Goal: Task Accomplishment & Management: Manage account settings

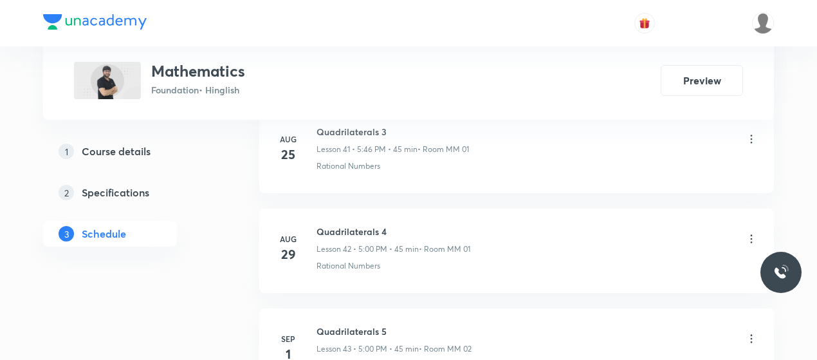
scroll to position [5040, 0]
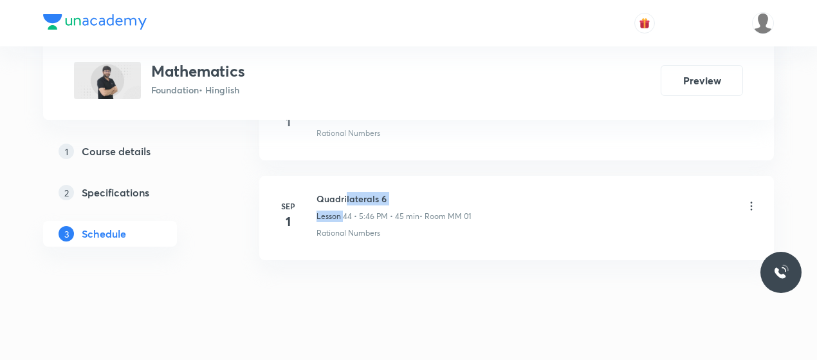
click at [345, 192] on div "Quadrilaterals 6 Lesson 44 • 5:46 PM • 45 min • Room MM 01" at bounding box center [394, 207] width 154 height 30
click at [345, 192] on h6 "Quadrilaterals 6" at bounding box center [394, 199] width 154 height 14
copy h6 "Quadrilaterals 6"
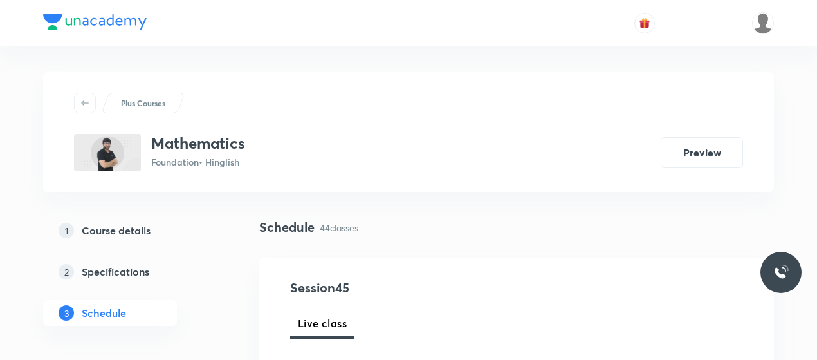
scroll to position [137, 0]
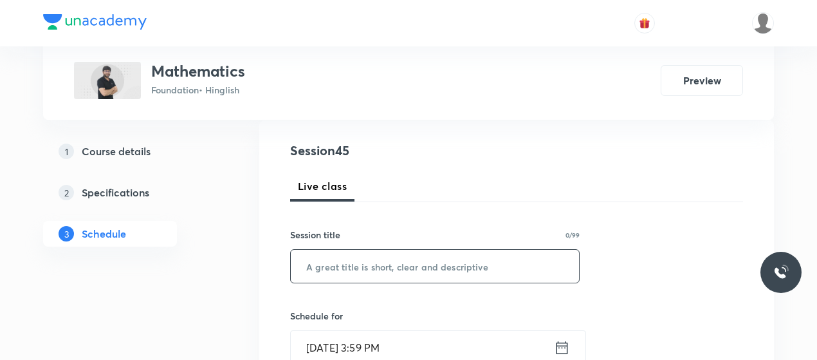
click at [371, 256] on input "text" at bounding box center [435, 266] width 288 height 33
paste input "Quadrilaterals 6"
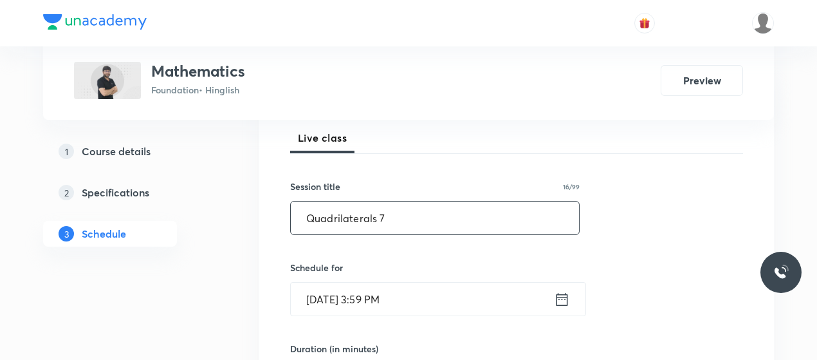
type input "Quadrilaterals 7"
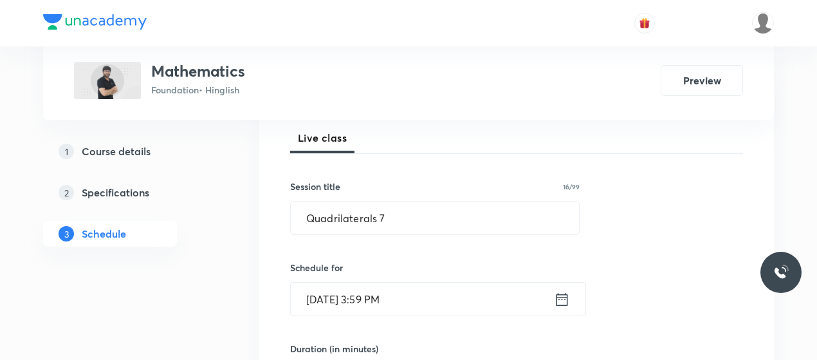
click at [364, 279] on div "Schedule for Sep 5, 2025, 3:59 PM ​" at bounding box center [435, 288] width 290 height 55
click at [369, 286] on input "Sep 5, 2025, 3:59 PM" at bounding box center [422, 299] width 263 height 33
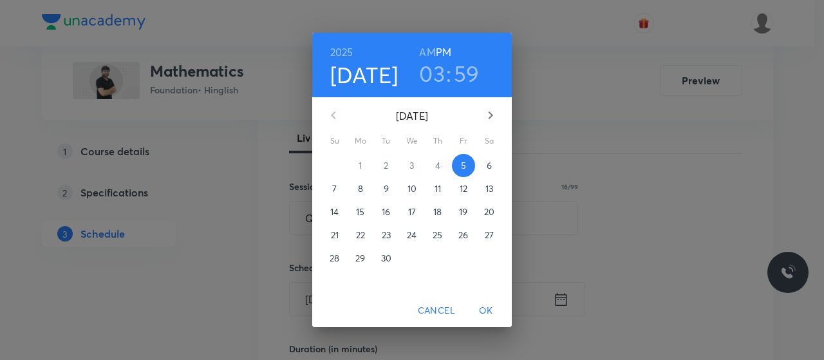
click at [438, 74] on h3 "03" at bounding box center [432, 73] width 26 height 27
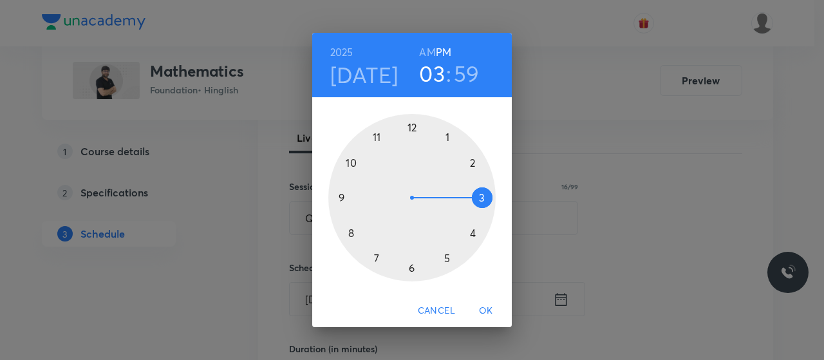
click at [445, 257] on div at bounding box center [411, 197] width 167 height 167
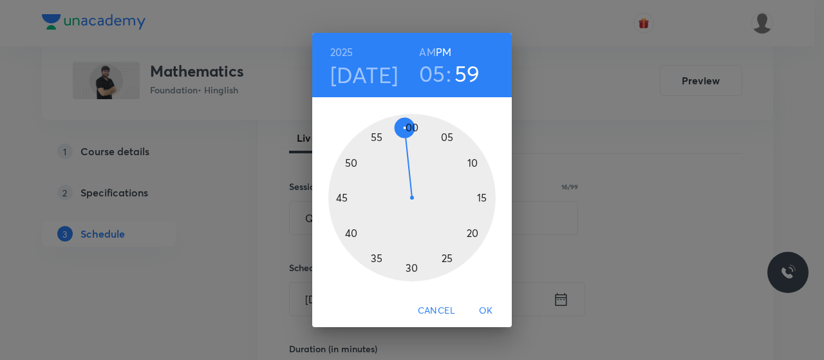
click at [412, 124] on div at bounding box center [411, 197] width 167 height 167
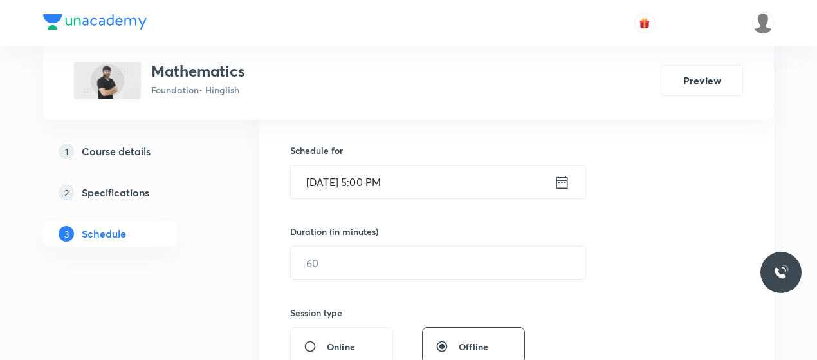
scroll to position [304, 0]
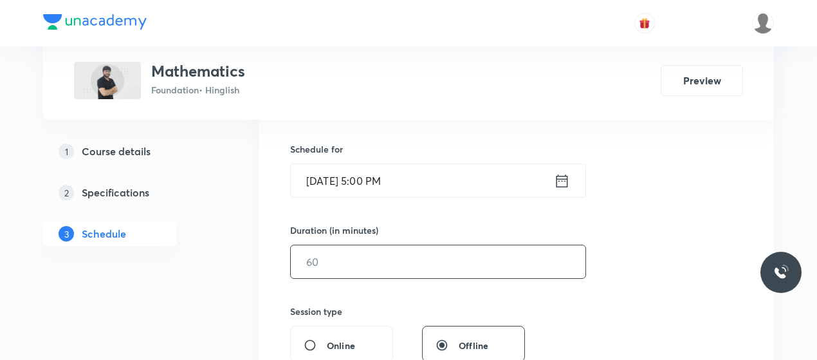
click at [360, 277] on div "​" at bounding box center [438, 262] width 296 height 34
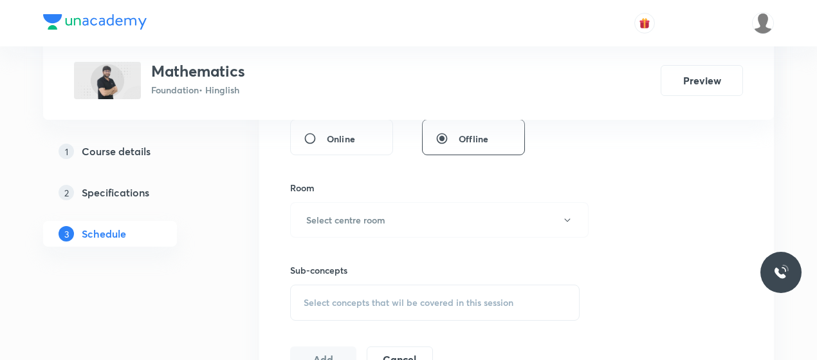
scroll to position [512, 0]
type input "45"
click at [393, 228] on button "Select centre room" at bounding box center [439, 218] width 299 height 35
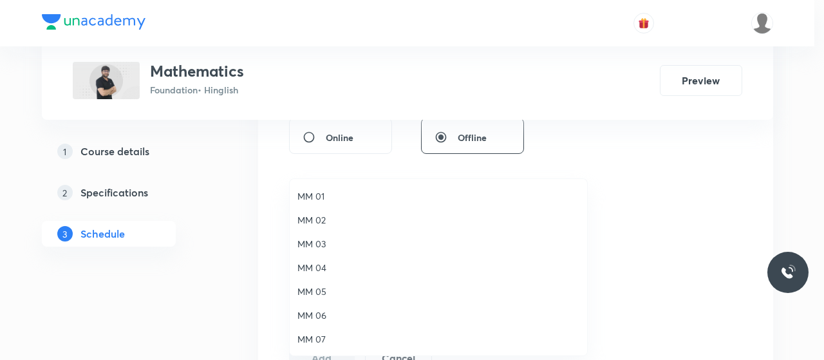
click at [314, 194] on span "MM 01" at bounding box center [438, 196] width 282 height 14
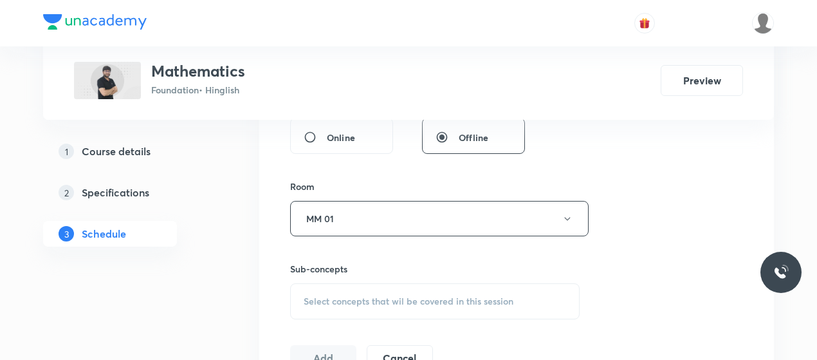
scroll to position [559, 0]
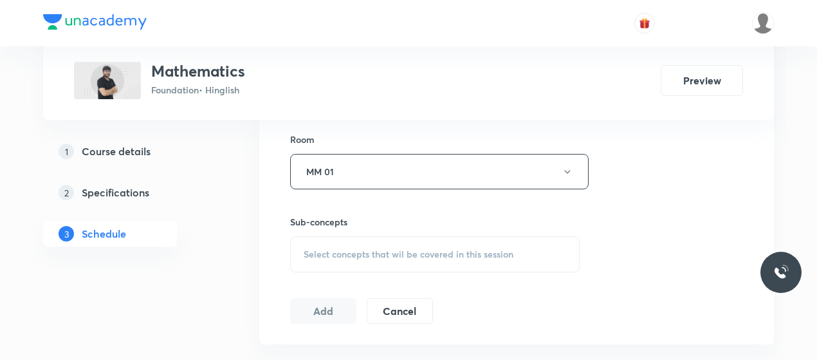
click at [411, 250] on span "Select concepts that wil be covered in this session" at bounding box center [409, 254] width 210 height 10
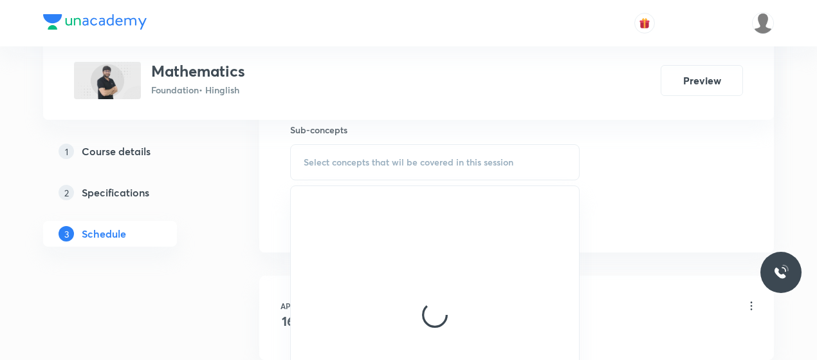
scroll to position [652, 0]
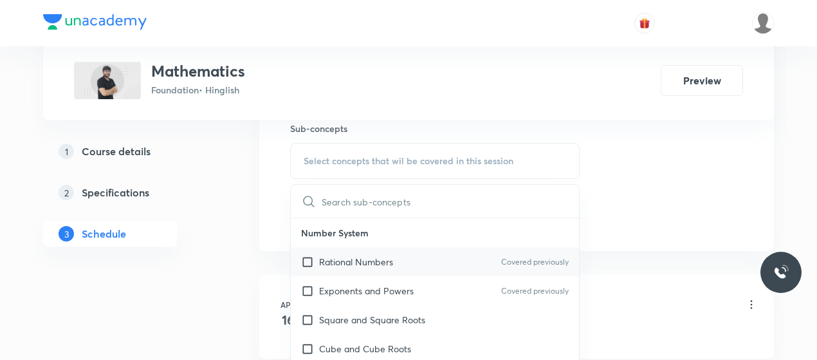
click at [346, 247] on div "Rational Numbers Covered previously" at bounding box center [435, 261] width 288 height 29
checkbox input "true"
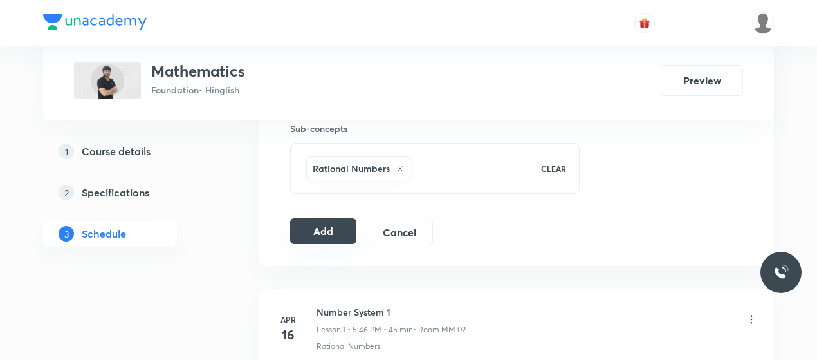
click at [322, 231] on button "Add" at bounding box center [323, 231] width 66 height 26
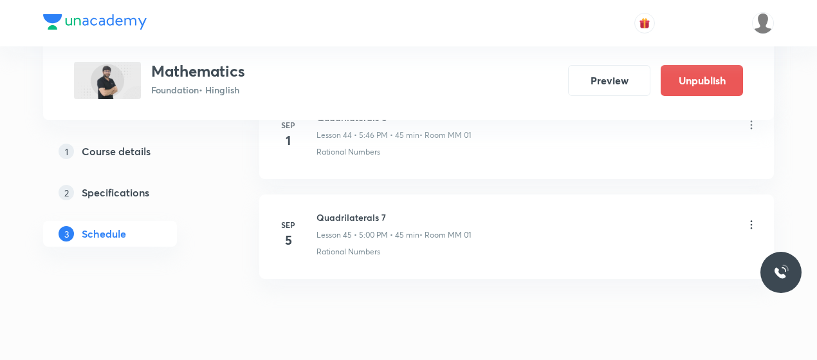
scroll to position [4550, 0]
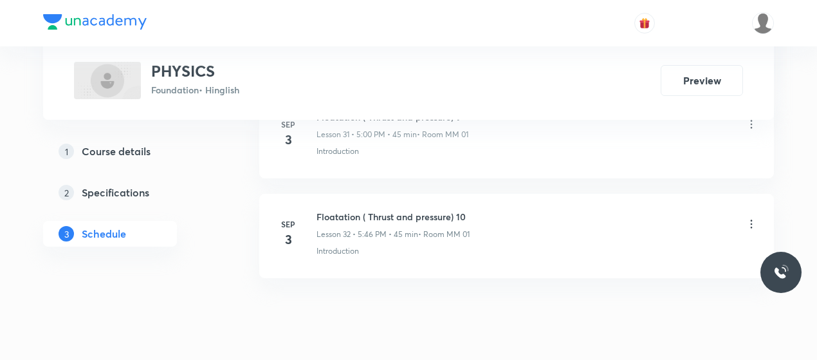
scroll to position [3848, 0]
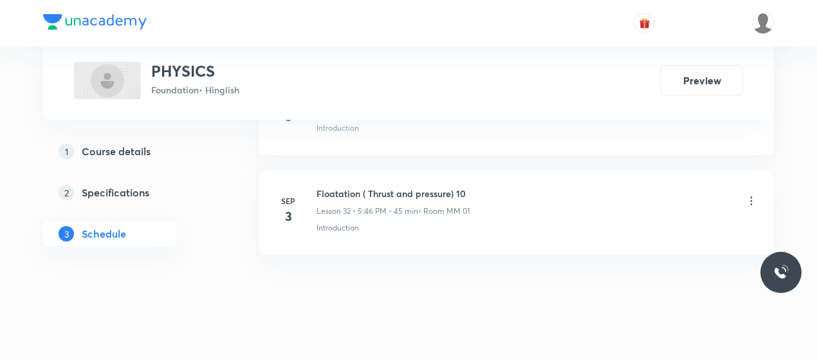
click at [354, 187] on h6 "Floatation ( Thrust and pressure) 10" at bounding box center [393, 194] width 153 height 14
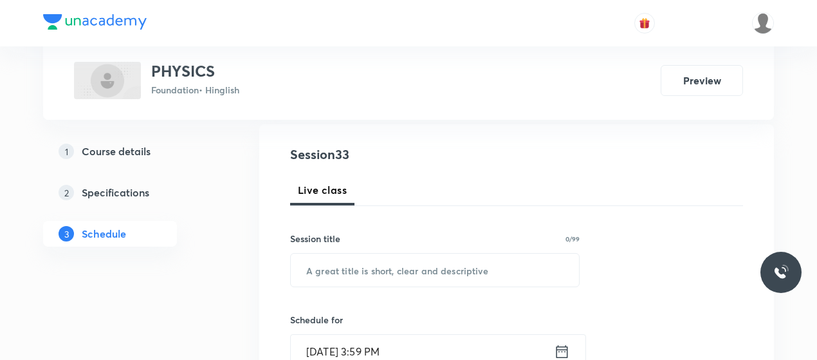
scroll to position [154, 0]
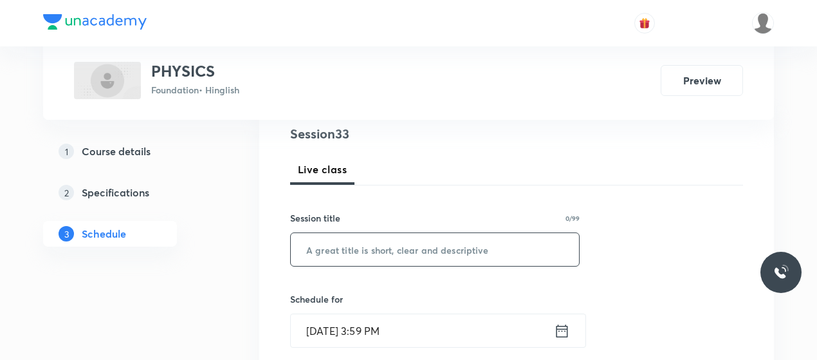
click at [369, 243] on input "text" at bounding box center [435, 249] width 288 height 33
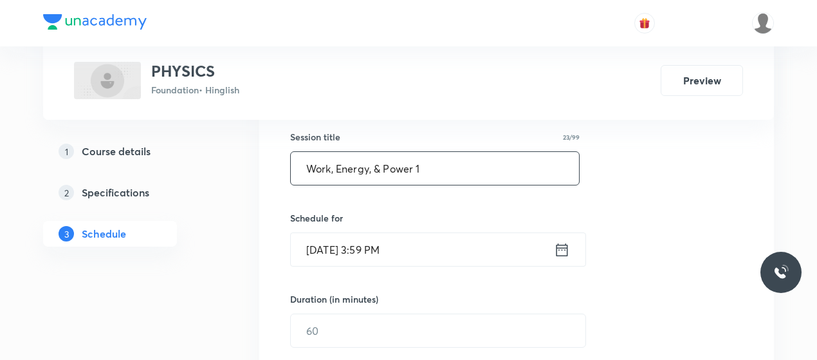
scroll to position [239, 0]
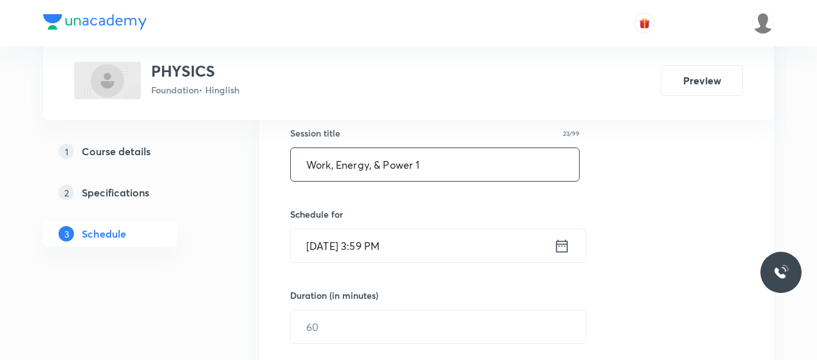
type input "Work, Energy, & Power 1"
click at [369, 243] on input "Sep 5, 2025, 3:59 PM" at bounding box center [422, 245] width 263 height 33
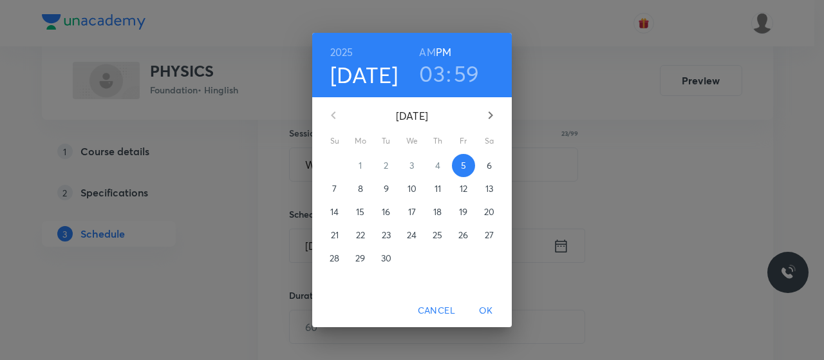
click at [437, 82] on h3 "03" at bounding box center [432, 73] width 26 height 27
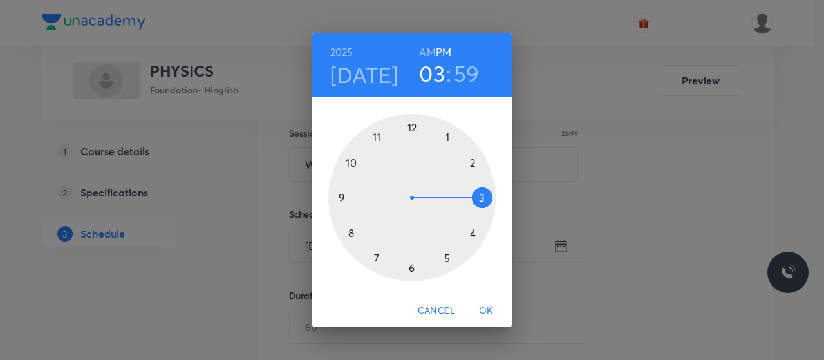
click at [445, 261] on div at bounding box center [411, 197] width 167 height 167
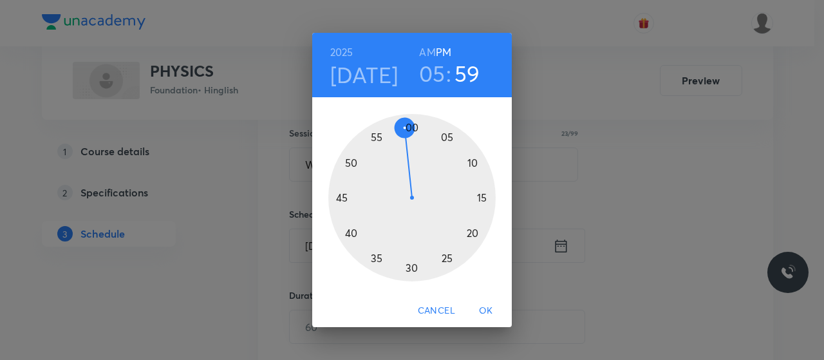
click at [412, 267] on div at bounding box center [411, 197] width 167 height 167
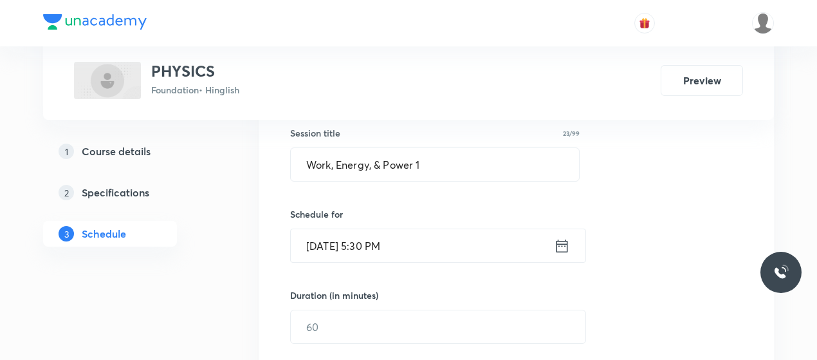
click at [381, 245] on input "Sep 5, 2025, 5:30 PM" at bounding box center [422, 245] width 263 height 33
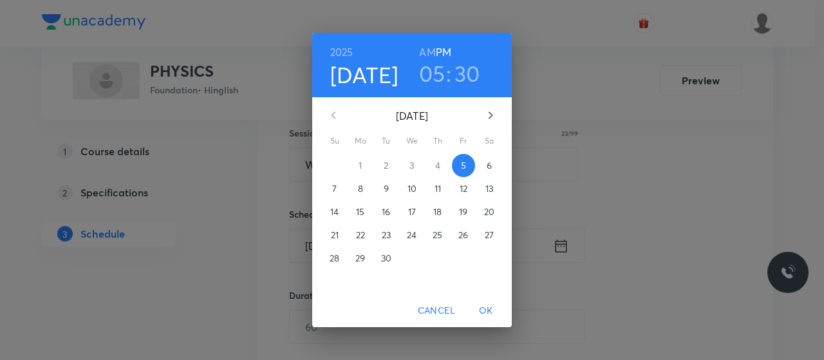
click at [462, 68] on h3 "30" at bounding box center [467, 73] width 26 height 27
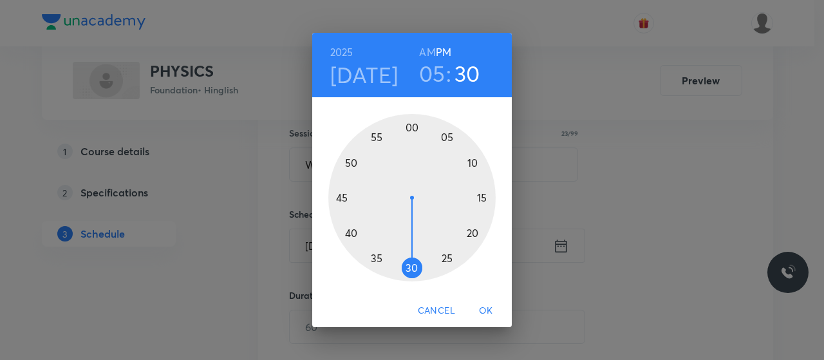
click at [350, 232] on div at bounding box center [411, 197] width 167 height 167
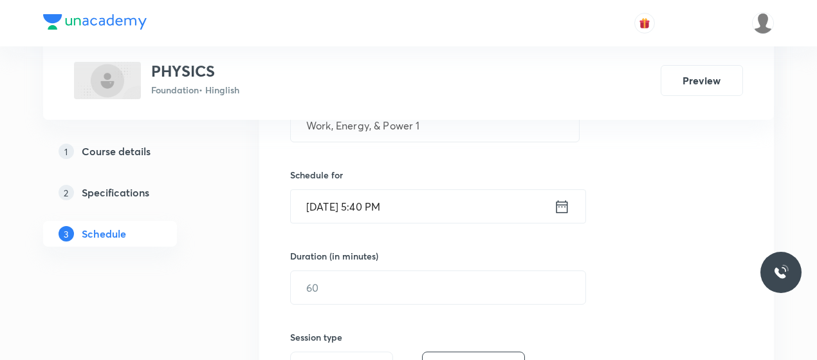
scroll to position [279, 0]
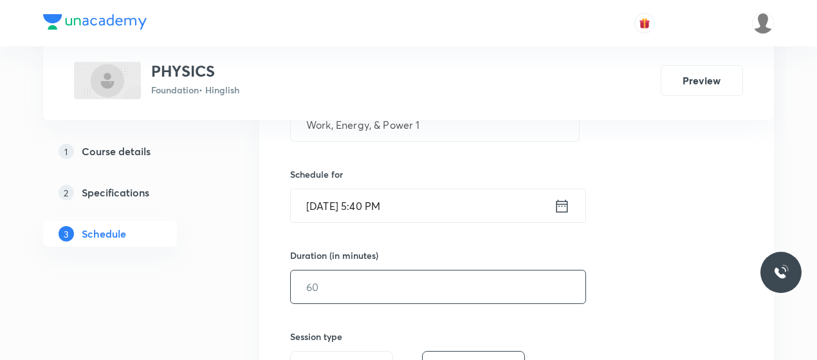
click at [384, 270] on input "text" at bounding box center [438, 286] width 295 height 33
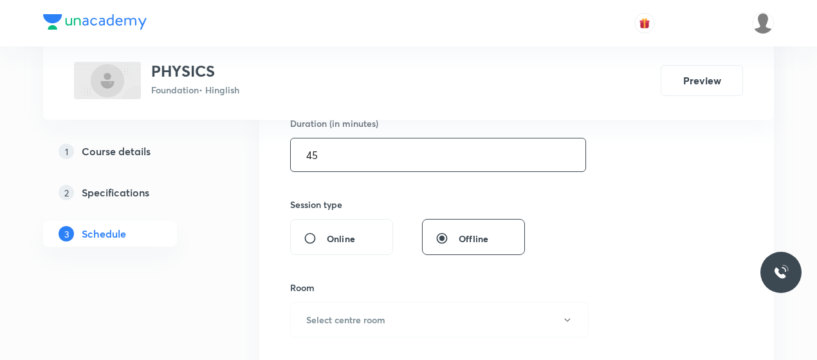
scroll to position [490, 0]
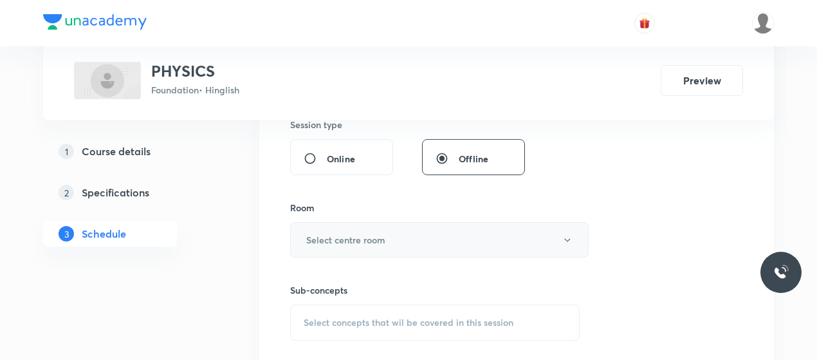
type input "45"
click at [390, 230] on button "Select centre room" at bounding box center [439, 239] width 299 height 35
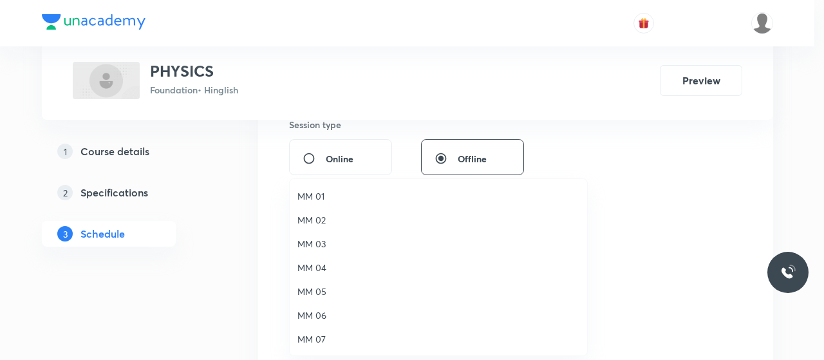
click at [307, 192] on span "MM 01" at bounding box center [438, 196] width 282 height 14
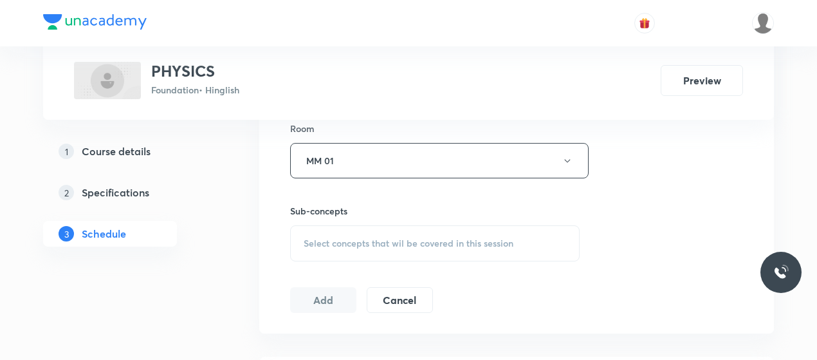
scroll to position [570, 0]
click at [415, 241] on span "Select concepts that wil be covered in this session" at bounding box center [409, 243] width 210 height 10
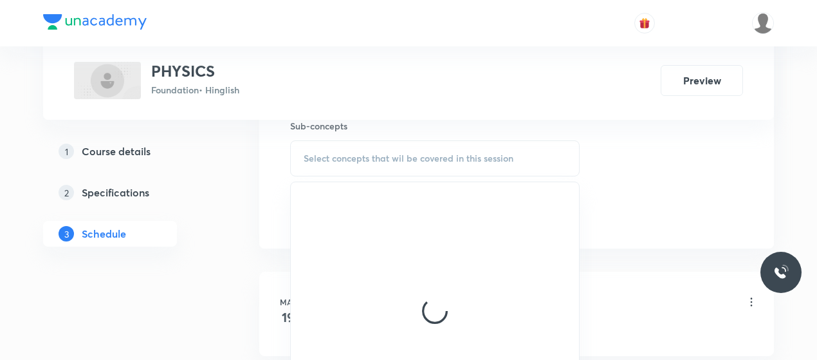
scroll to position [663, 0]
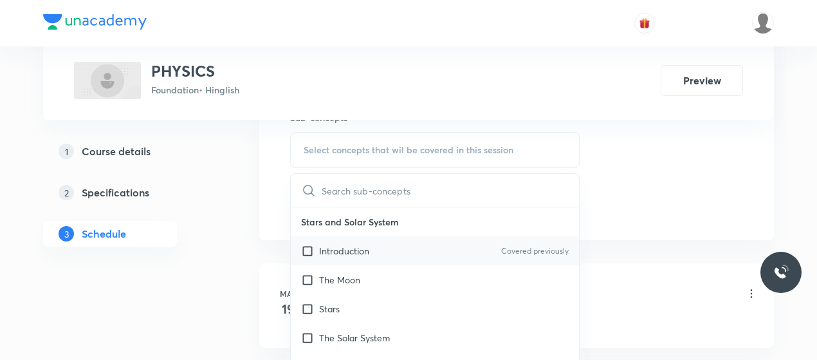
click at [377, 249] on div "Introduction Covered previously" at bounding box center [435, 250] width 288 height 29
checkbox input "true"
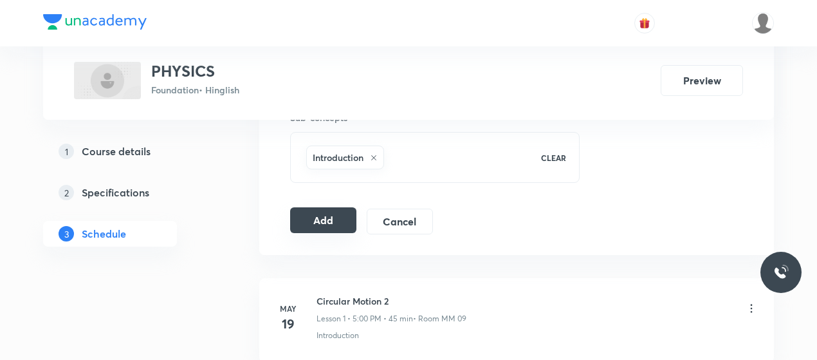
click at [340, 225] on button "Add" at bounding box center [323, 220] width 66 height 26
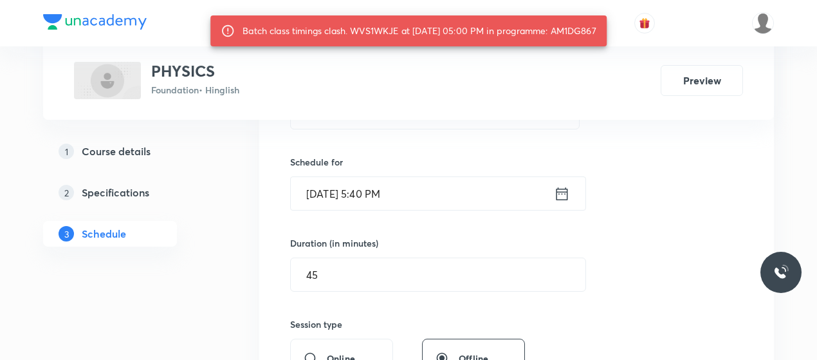
scroll to position [290, 0]
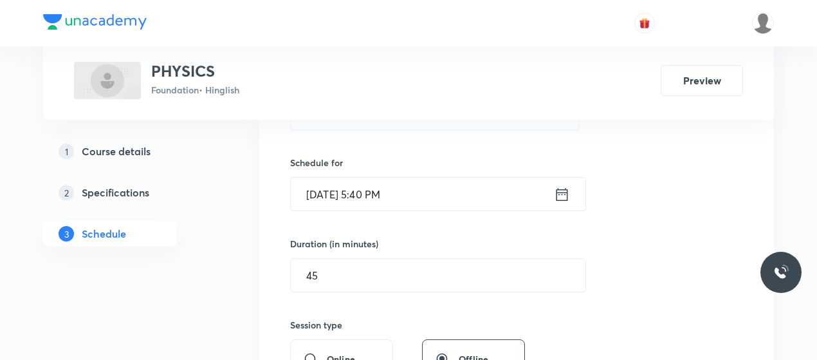
click at [380, 191] on input "Sep 5, 2025, 5:40 PM" at bounding box center [422, 194] width 263 height 33
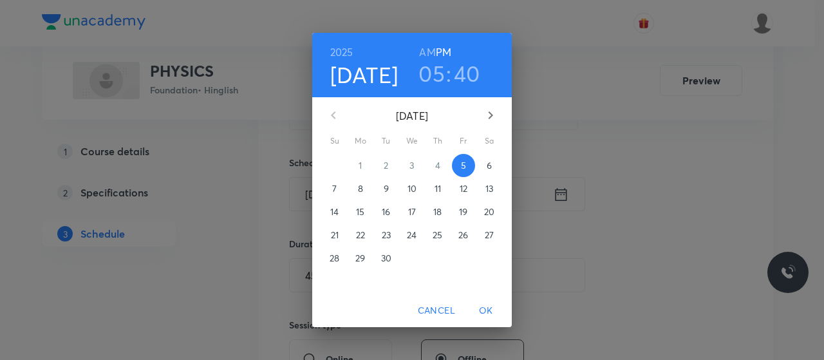
click at [468, 77] on h3 "40" at bounding box center [467, 73] width 26 height 27
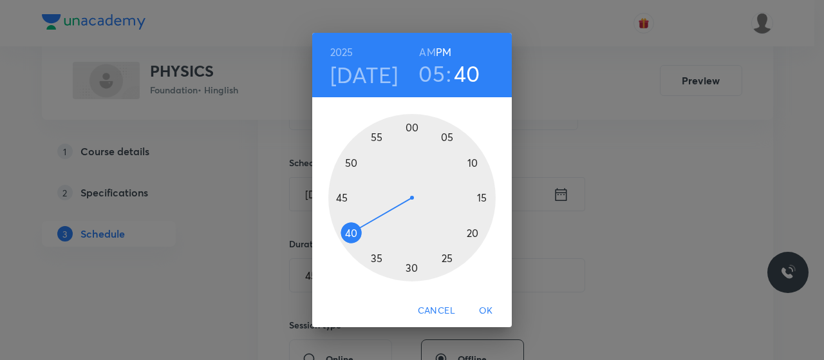
click at [340, 192] on div at bounding box center [411, 197] width 167 height 167
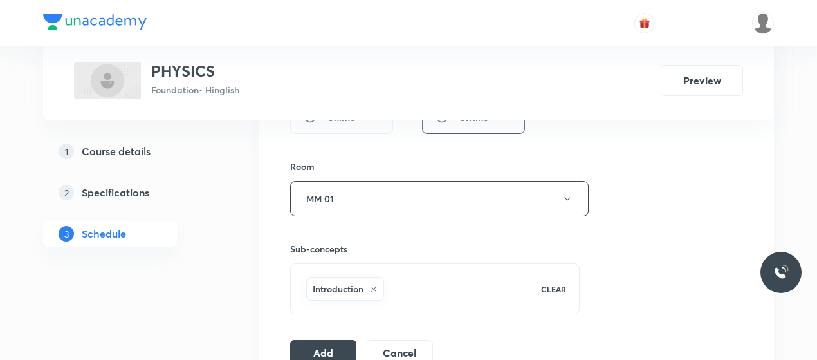
scroll to position [607, 0]
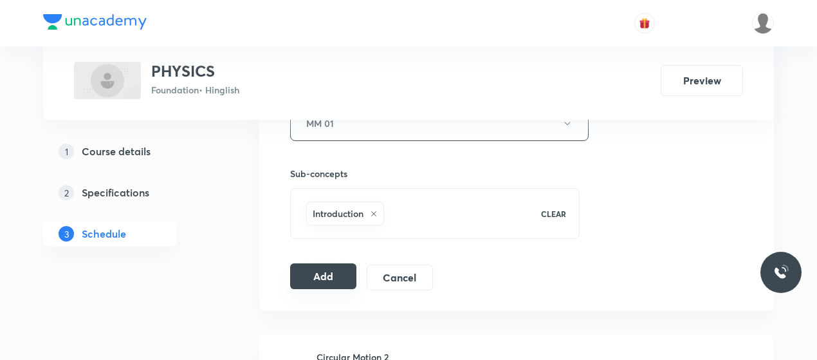
click at [339, 268] on button "Add" at bounding box center [323, 276] width 66 height 26
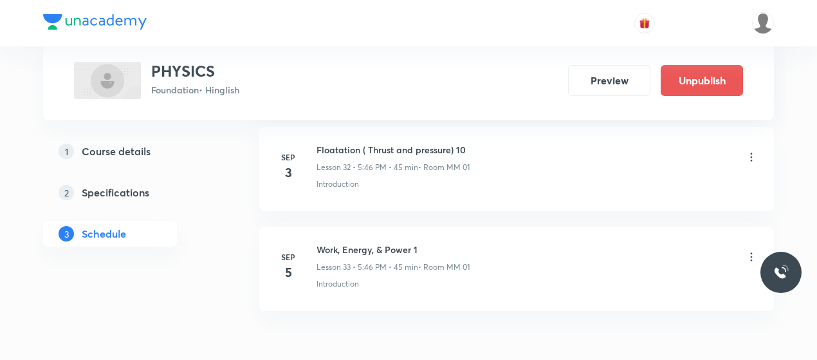
scroll to position [3358, 0]
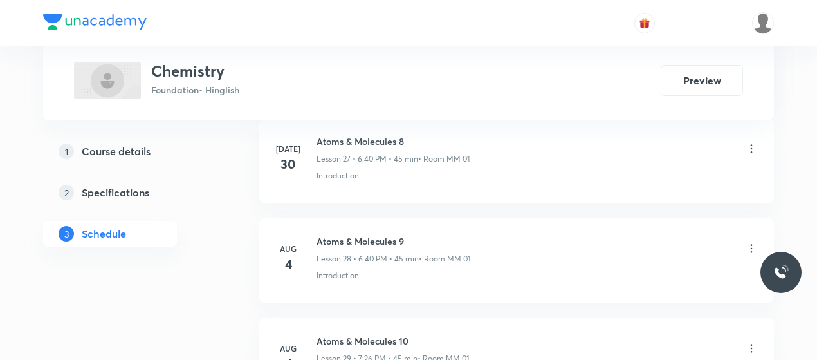
scroll to position [3848, 0]
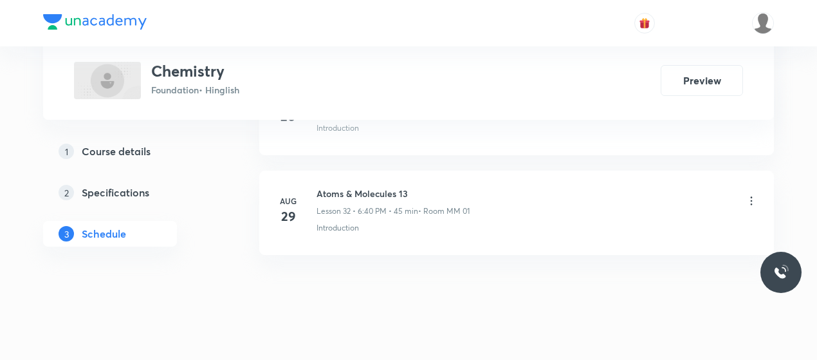
click at [333, 187] on h6 "Atoms & Molecules 13" at bounding box center [393, 194] width 153 height 14
copy h6 "Atoms & Molecules 13"
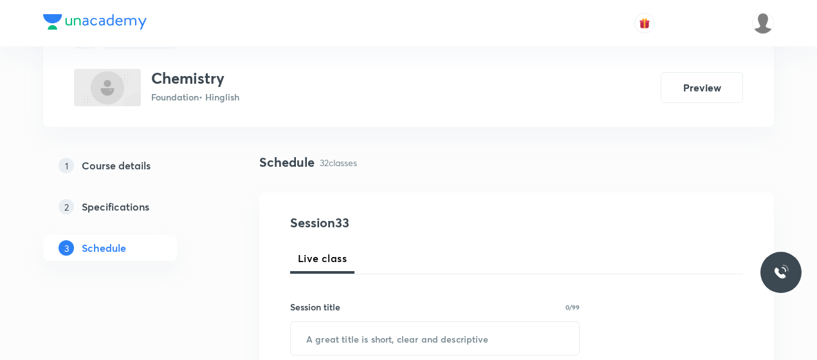
scroll to position [176, 0]
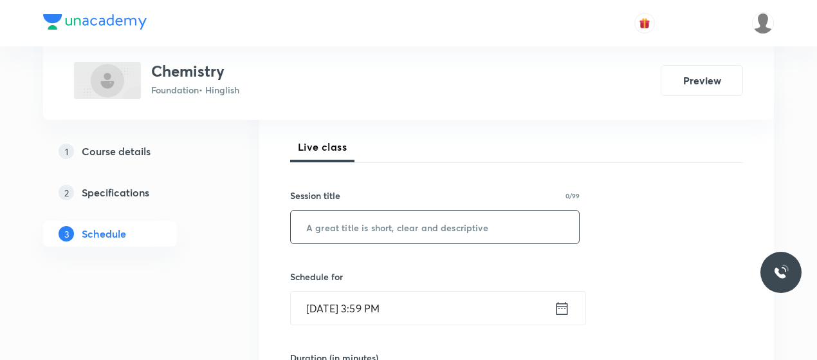
click at [355, 230] on input "text" at bounding box center [435, 226] width 288 height 33
paste input "structure of atoms"
click at [355, 216] on input "structure of atoms" at bounding box center [435, 226] width 288 height 33
click at [416, 231] on input "Structure of atoms" at bounding box center [435, 226] width 288 height 33
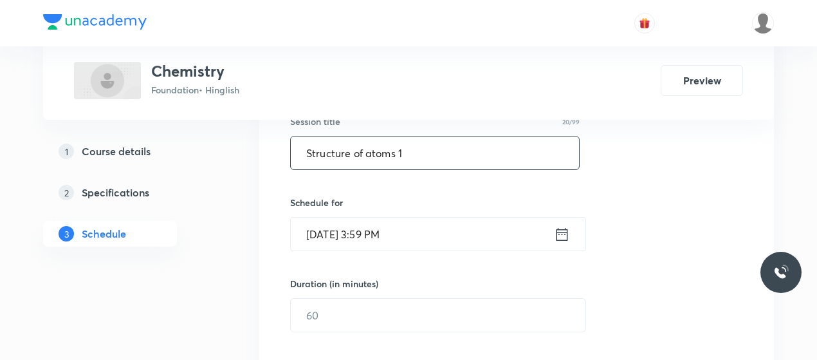
scroll to position [251, 0]
type input "Structure of atoms 1"
click at [372, 234] on input "Sep 5, 2025, 3:59 PM" at bounding box center [422, 233] width 263 height 33
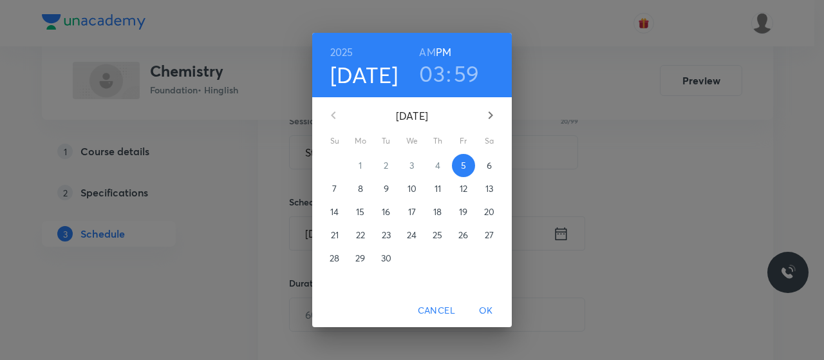
click at [438, 79] on h3 "03" at bounding box center [432, 73] width 26 height 27
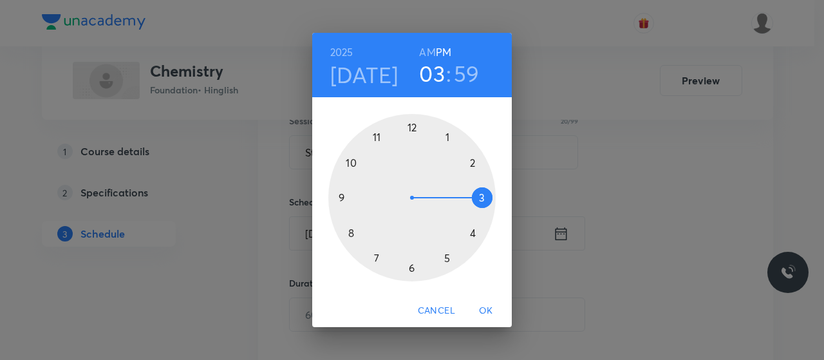
click at [411, 267] on div at bounding box center [411, 197] width 167 height 167
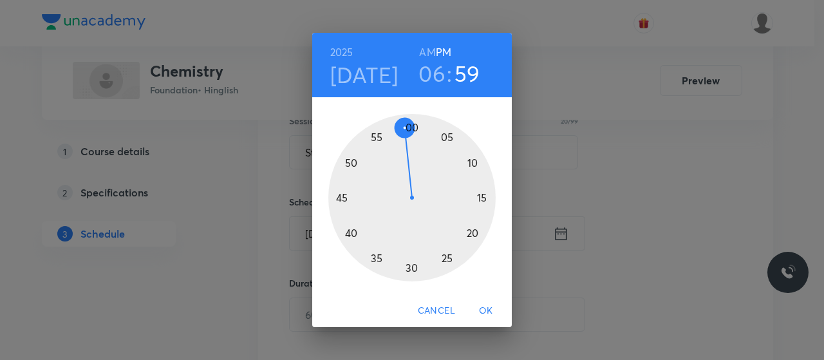
click at [353, 233] on div at bounding box center [411, 197] width 167 height 167
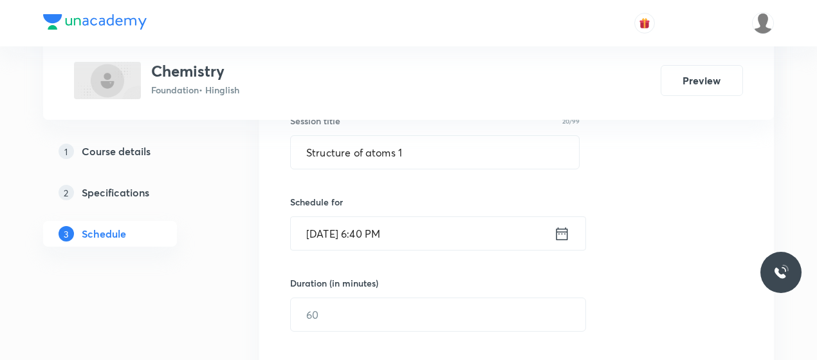
scroll to position [277, 0]
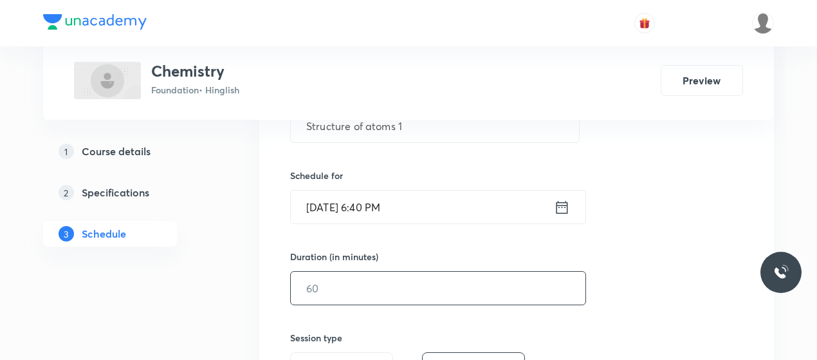
click at [386, 292] on input "text" at bounding box center [438, 288] width 295 height 33
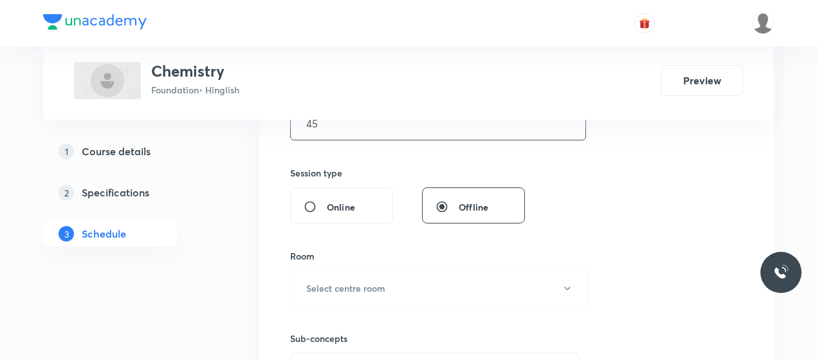
scroll to position [453, 0]
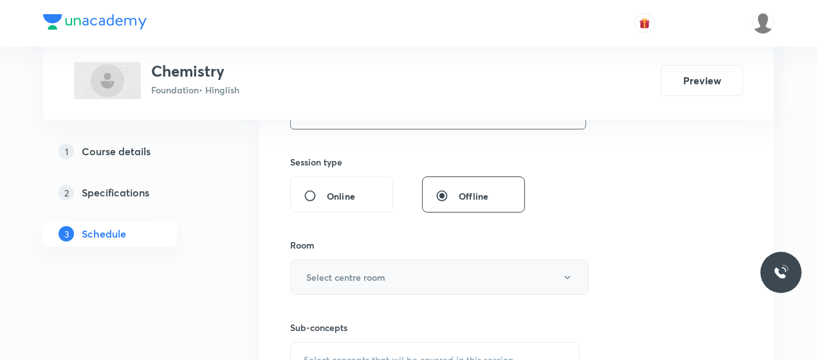
type input "45"
click at [390, 282] on button "Select centre room" at bounding box center [439, 276] width 299 height 35
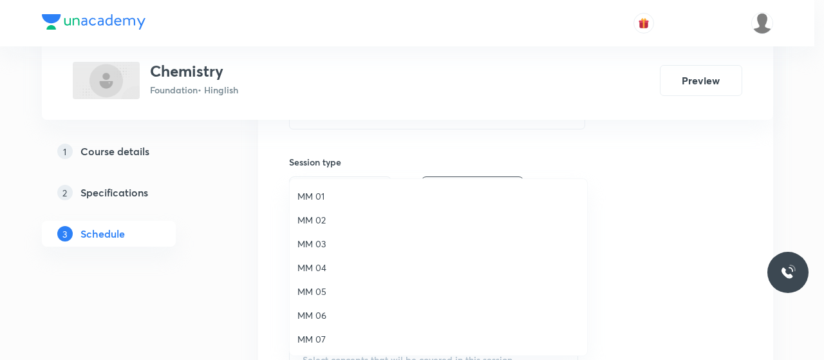
click at [313, 200] on span "MM 01" at bounding box center [438, 196] width 282 height 14
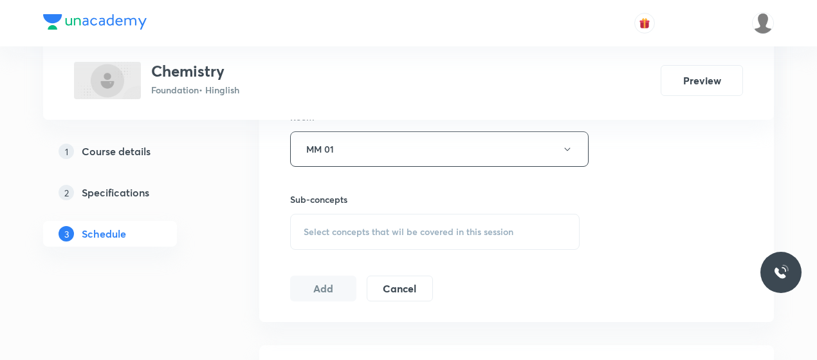
scroll to position [582, 0]
click at [395, 218] on div "Select concepts that wil be covered in this session" at bounding box center [435, 231] width 290 height 36
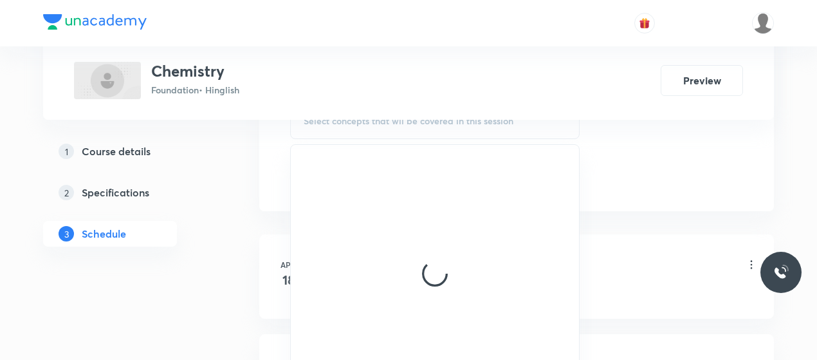
scroll to position [695, 0]
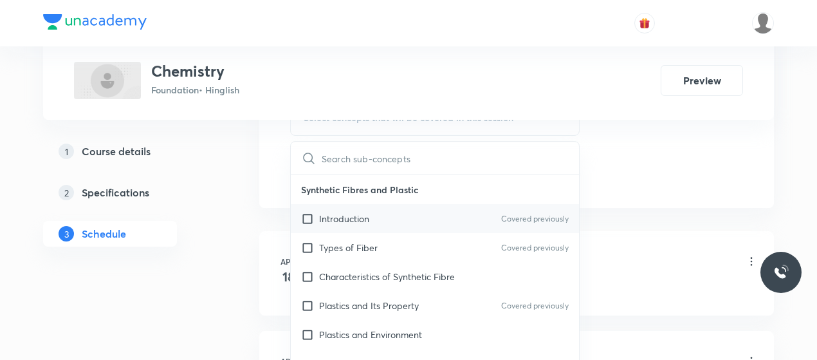
click at [362, 216] on p "Introduction" at bounding box center [344, 219] width 50 height 14
checkbox input "true"
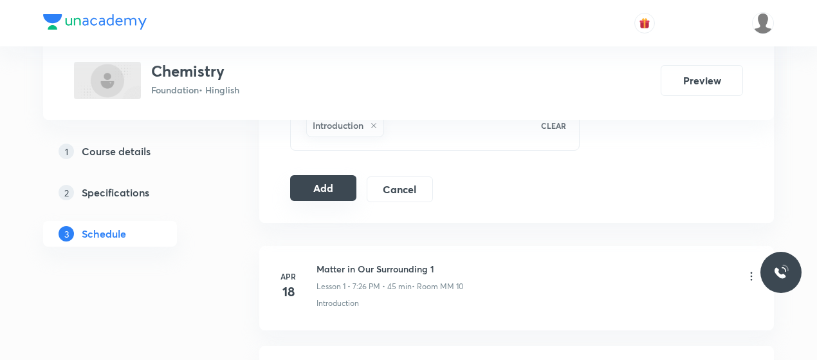
click at [322, 185] on button "Add" at bounding box center [323, 188] width 66 height 26
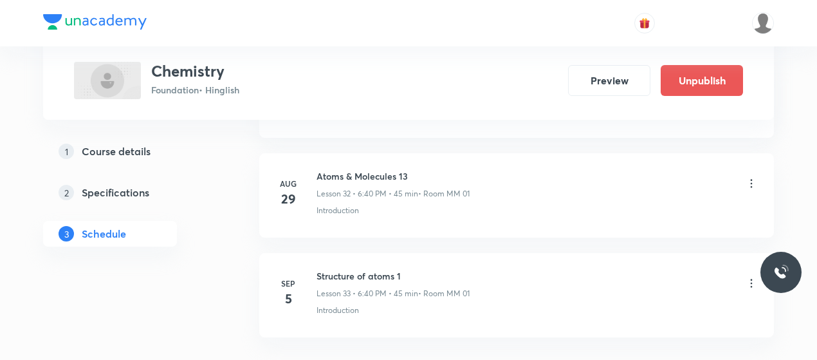
scroll to position [3358, 0]
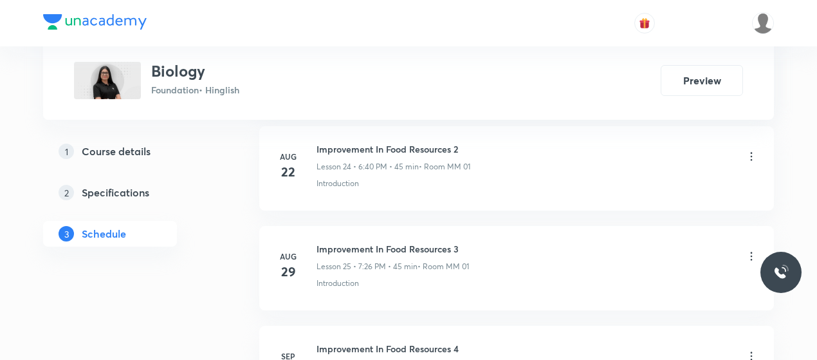
scroll to position [3434, 0]
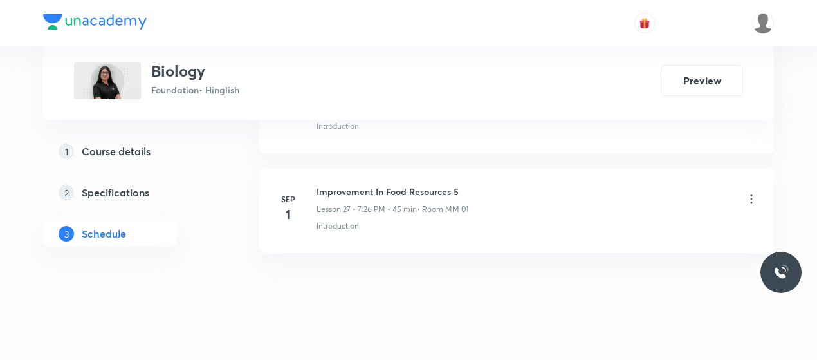
click at [340, 185] on h6 "Improvement In Food Resources 5" at bounding box center [393, 192] width 152 height 14
copy h6 "Improvement In Food Resources 5"
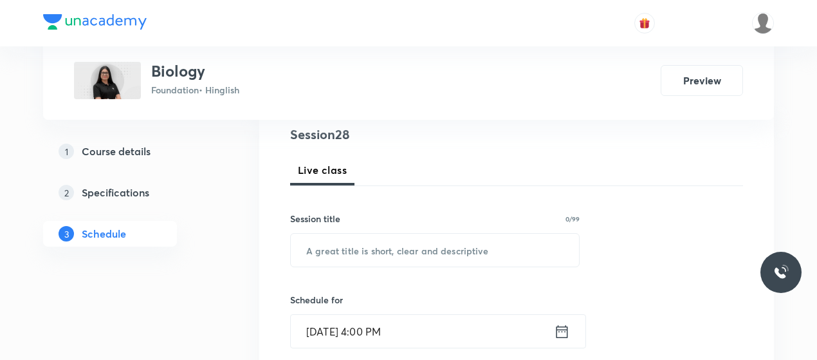
scroll to position [156, 0]
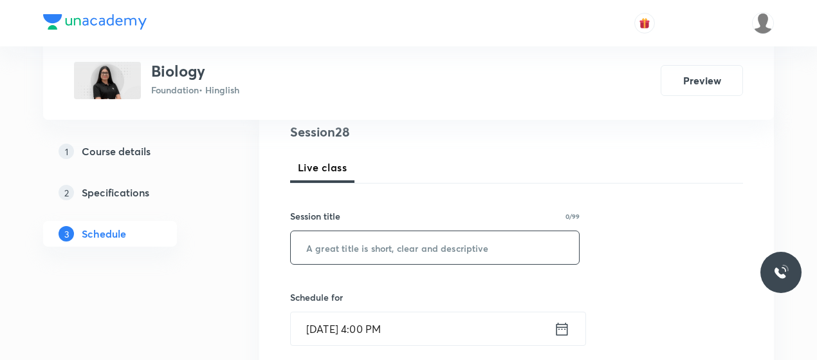
drag, startPoint x: 340, startPoint y: 269, endPoint x: 340, endPoint y: 245, distance: 23.8
click at [340, 245] on input "text" at bounding box center [435, 247] width 288 height 33
paste input "Improvement In Food Resources 5"
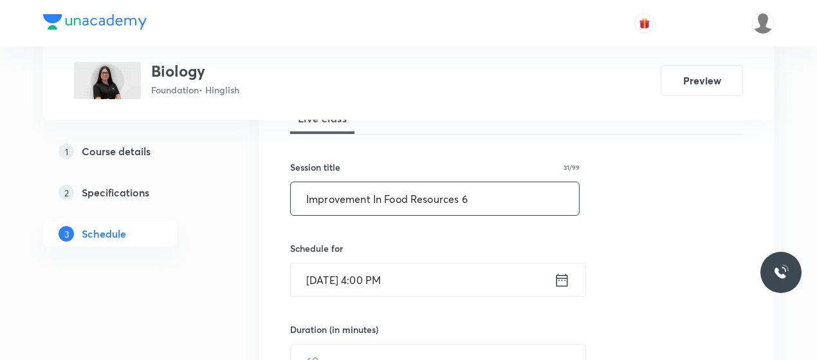
scroll to position [219, 0]
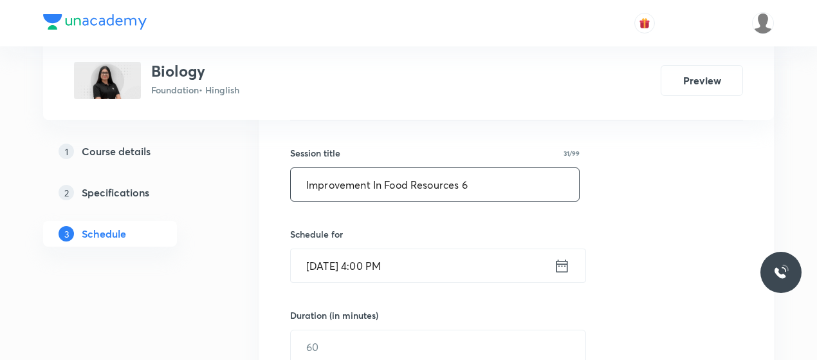
type input "Improvement In Food Resources 6"
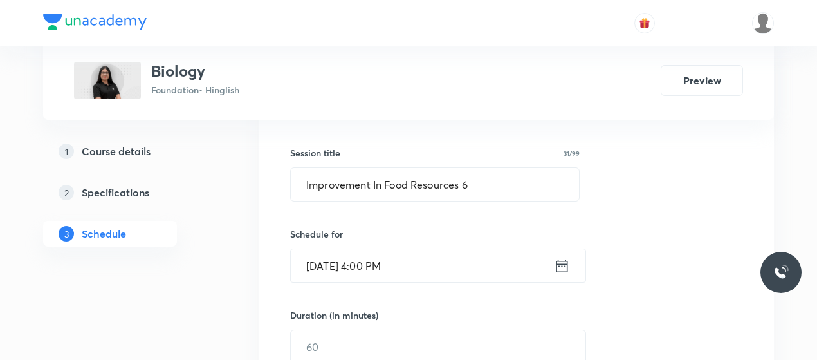
click at [338, 265] on input "Sep 5, 2025, 4:00 PM" at bounding box center [422, 265] width 263 height 33
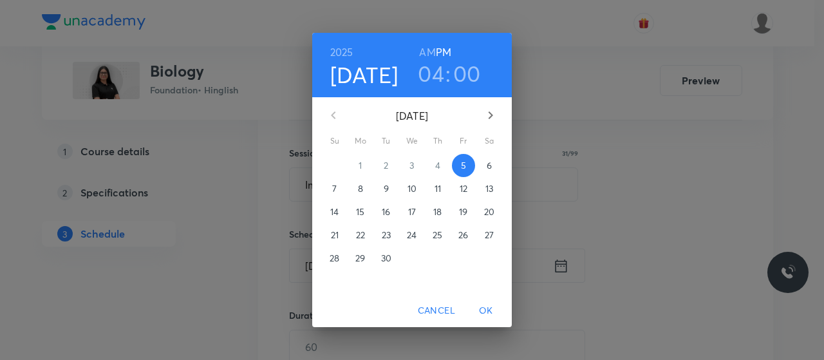
click at [440, 79] on h3 "04" at bounding box center [431, 73] width 26 height 27
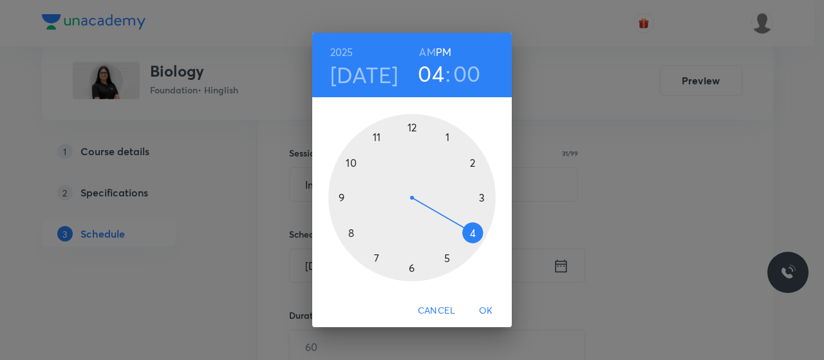
click at [377, 256] on div at bounding box center [411, 197] width 167 height 167
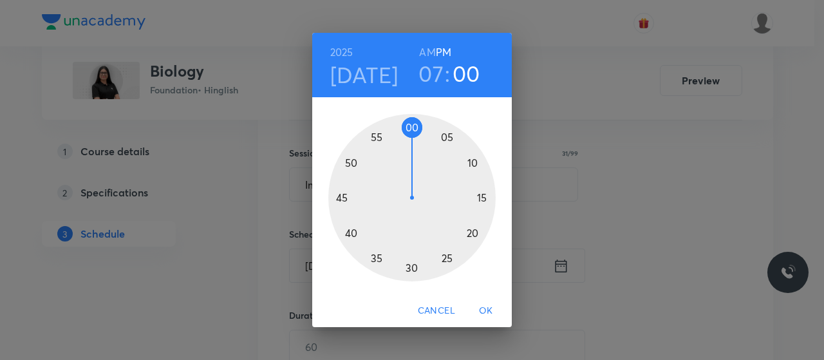
click at [440, 261] on div at bounding box center [411, 197] width 167 height 167
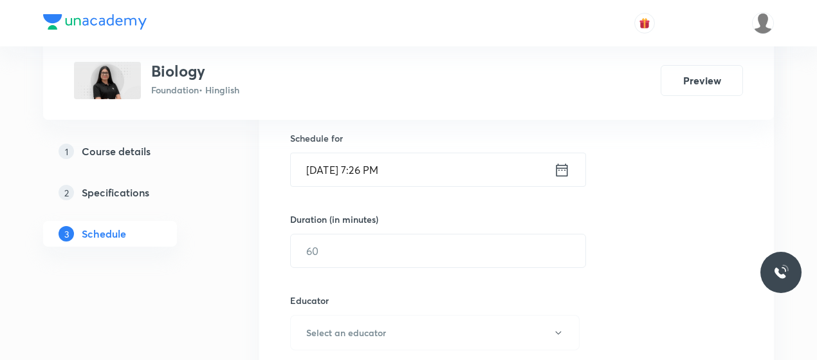
scroll to position [315, 0]
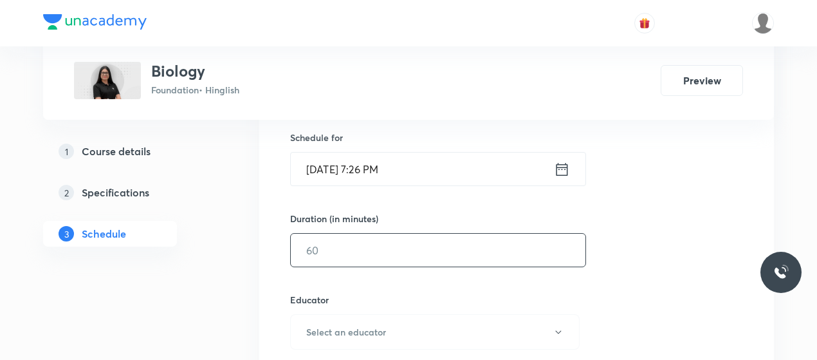
click at [387, 256] on input "text" at bounding box center [438, 250] width 295 height 33
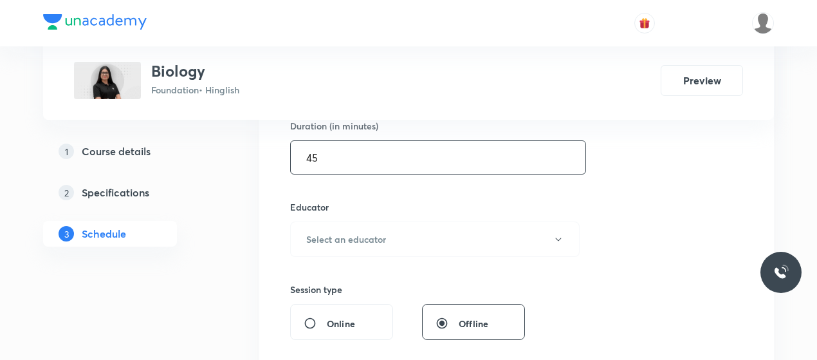
scroll to position [411, 0]
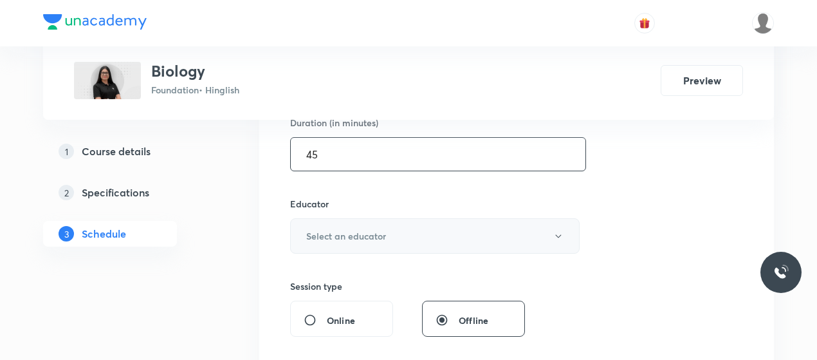
type input "45"
click at [395, 236] on button "Select an educator" at bounding box center [435, 235] width 290 height 35
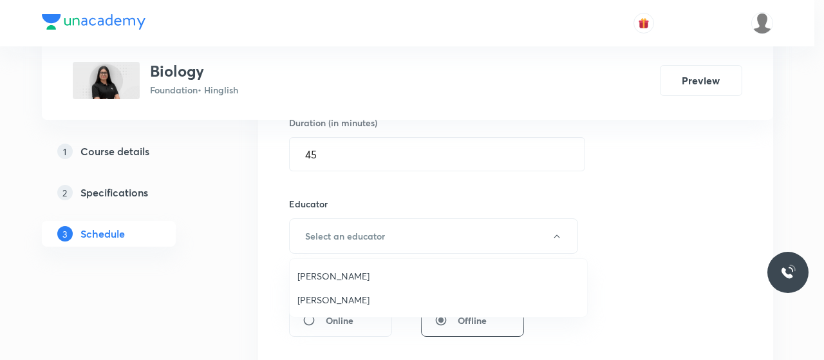
click at [337, 270] on span "Umesh Singh Rathore" at bounding box center [438, 276] width 282 height 14
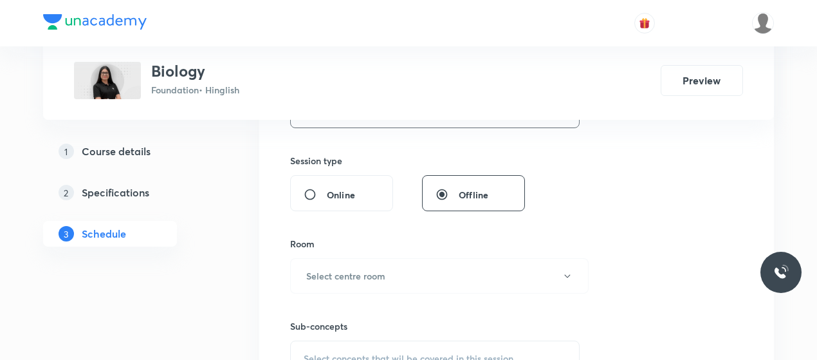
scroll to position [539, 0]
click at [427, 270] on button "Select centre room" at bounding box center [439, 273] width 299 height 35
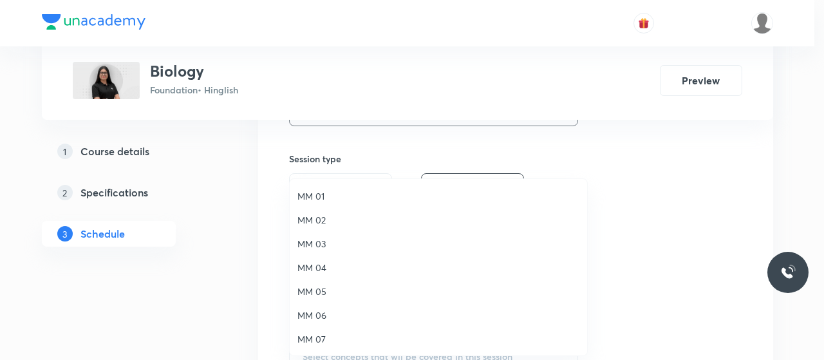
click at [314, 198] on span "MM 01" at bounding box center [438, 196] width 282 height 14
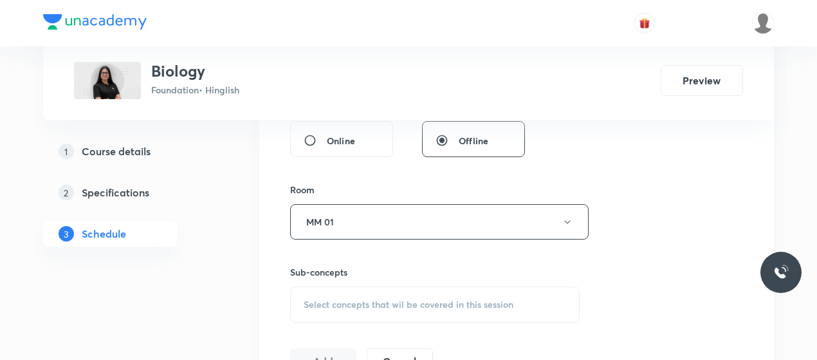
scroll to position [637, 0]
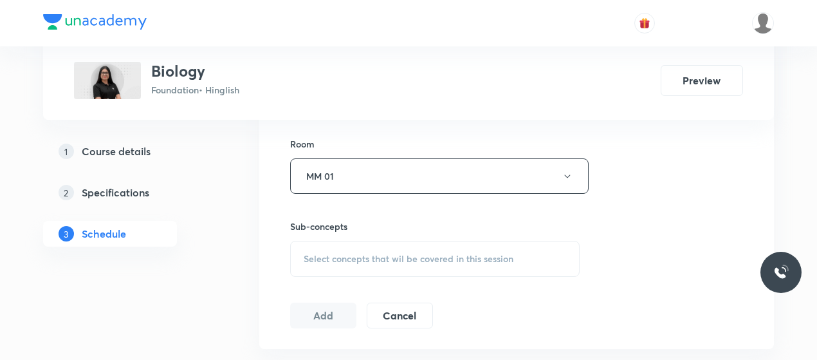
click at [389, 249] on div "Select concepts that wil be covered in this session" at bounding box center [435, 259] width 290 height 36
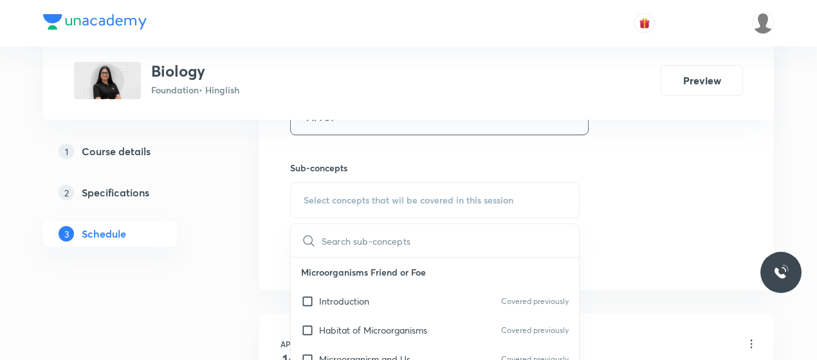
scroll to position [759, 0]
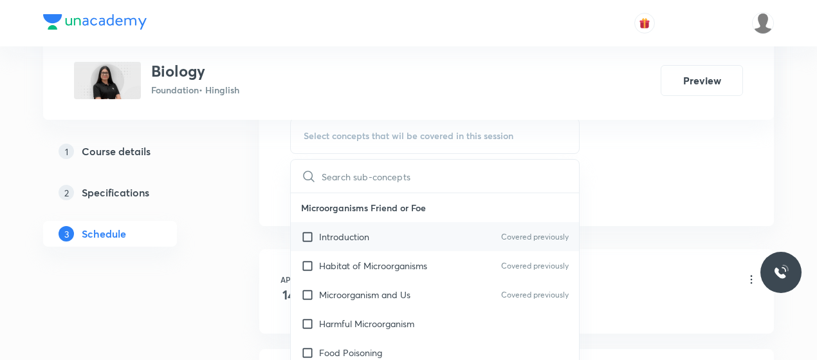
click at [360, 236] on p "Introduction" at bounding box center [344, 237] width 50 height 14
checkbox input "true"
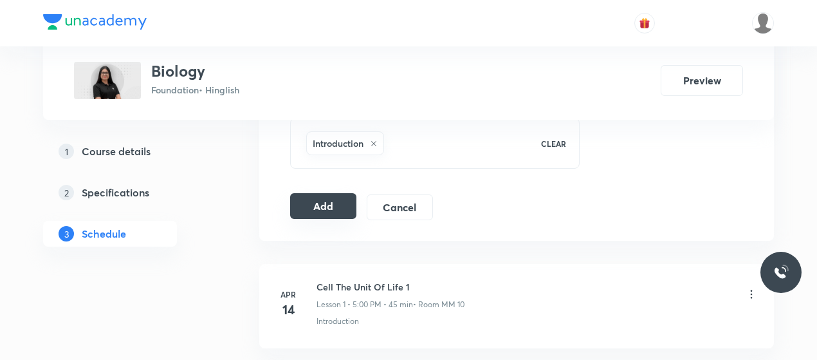
click at [301, 209] on button "Add" at bounding box center [323, 206] width 66 height 26
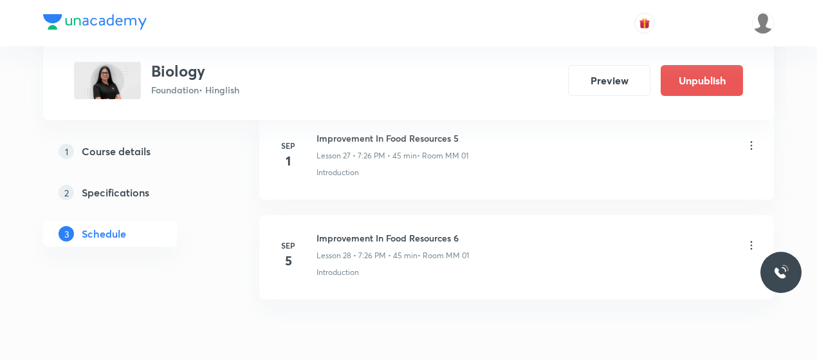
scroll to position [2862, 0]
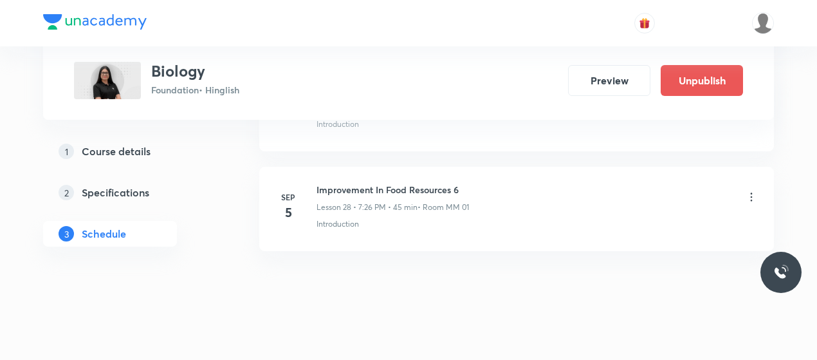
click at [756, 191] on icon at bounding box center [751, 197] width 13 height 13
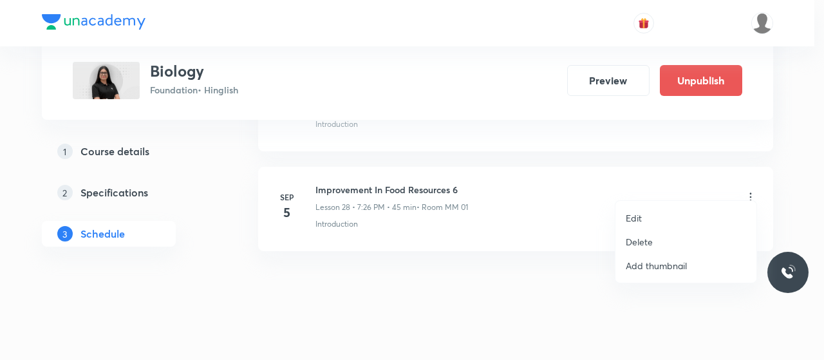
click at [646, 240] on p "Delete" at bounding box center [639, 242] width 27 height 14
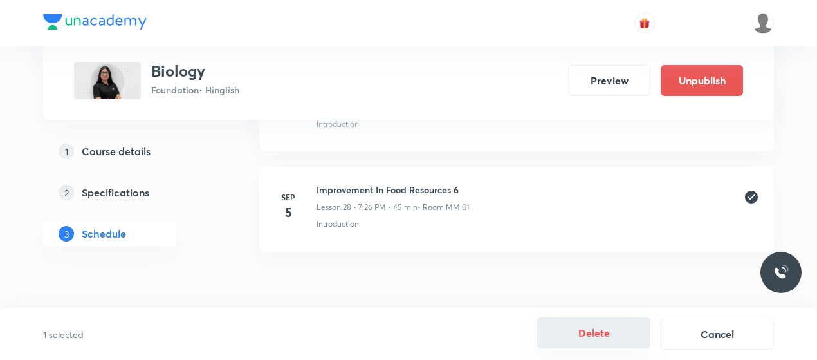
click at [564, 333] on button "Delete" at bounding box center [593, 332] width 113 height 31
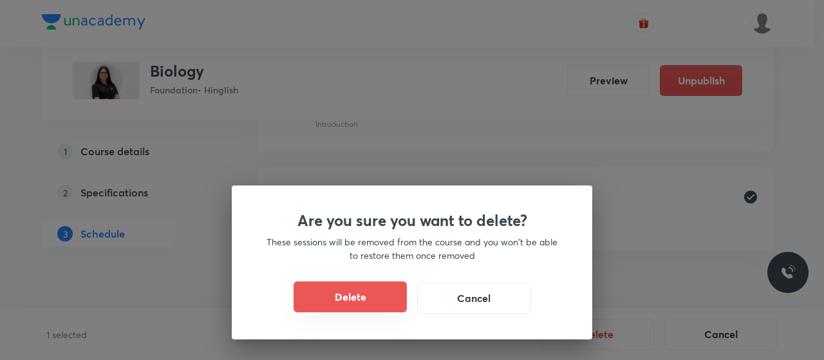
click at [375, 293] on button "Delete" at bounding box center [349, 296] width 113 height 31
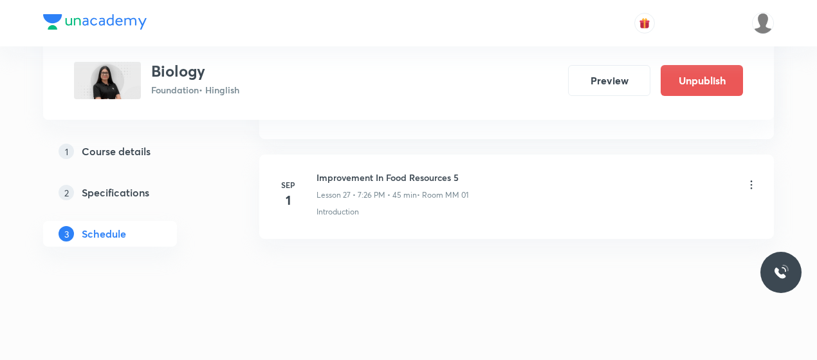
scroll to position [2762, 0]
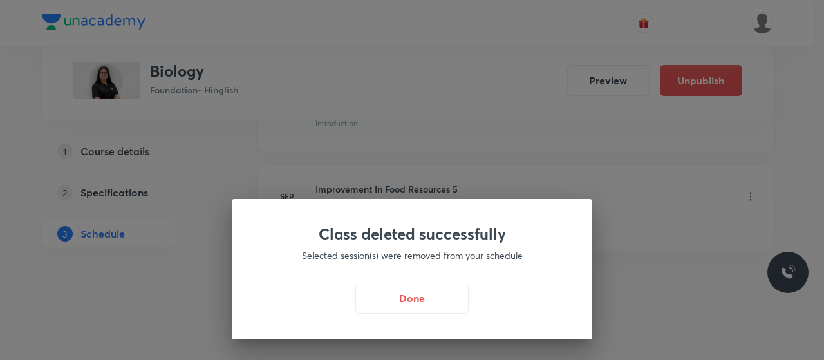
click at [375, 293] on button "Done" at bounding box center [411, 298] width 113 height 31
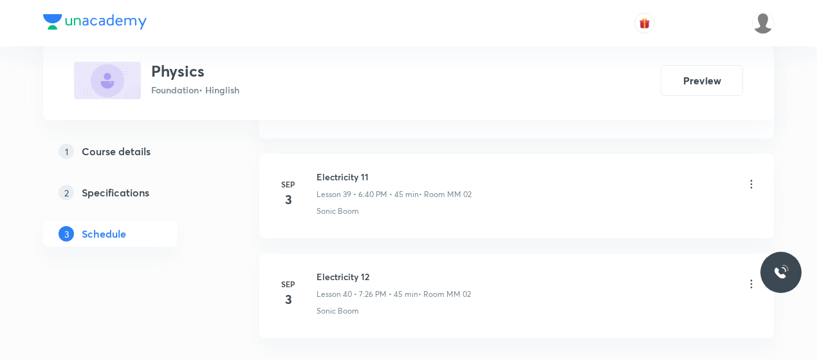
scroll to position [4643, 0]
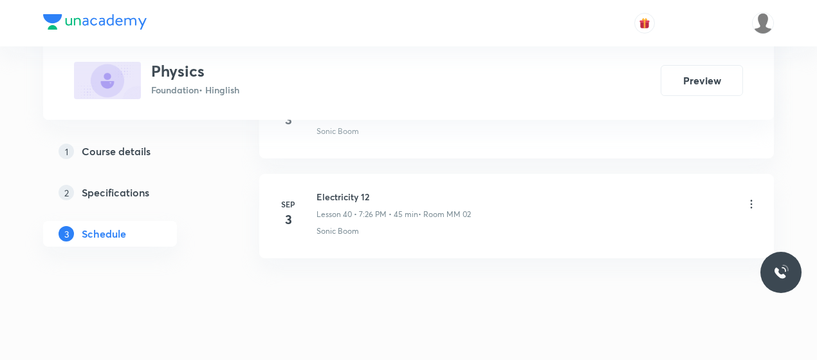
click at [347, 190] on h6 "Electricity 12" at bounding box center [394, 197] width 154 height 14
copy h6 "Electricity 12"
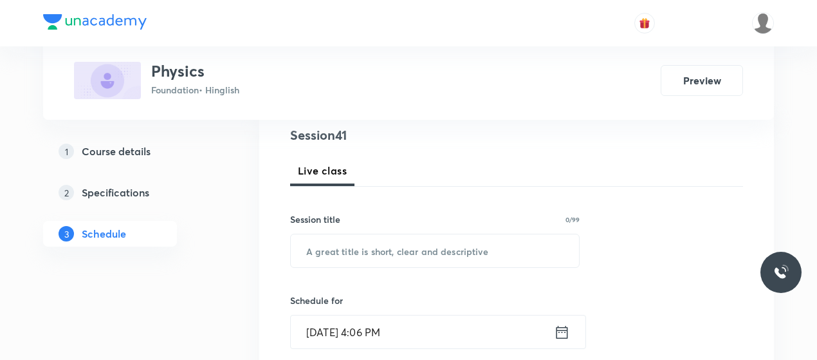
scroll to position [153, 0]
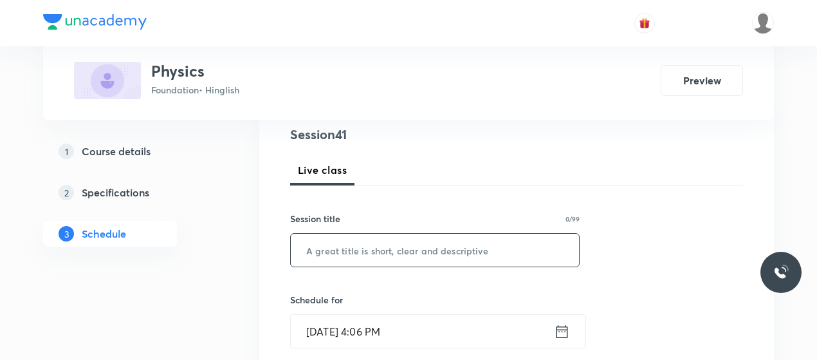
click at [368, 248] on input "text" at bounding box center [435, 250] width 288 height 33
paste input "Electricity 12"
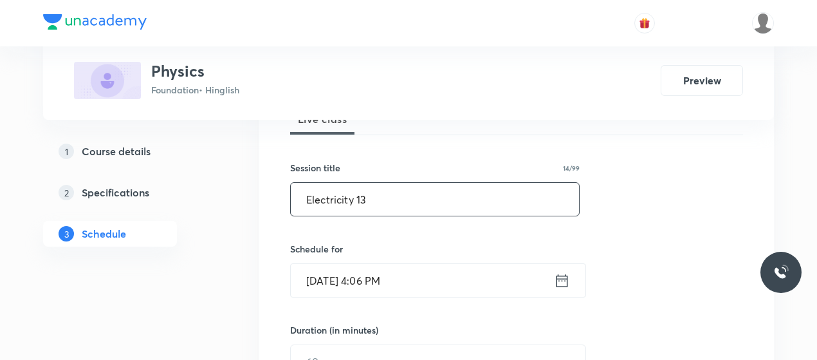
scroll to position [205, 0]
type input "Electricity 13"
click at [369, 282] on input "[DATE] 4:06 PM" at bounding box center [422, 279] width 263 height 33
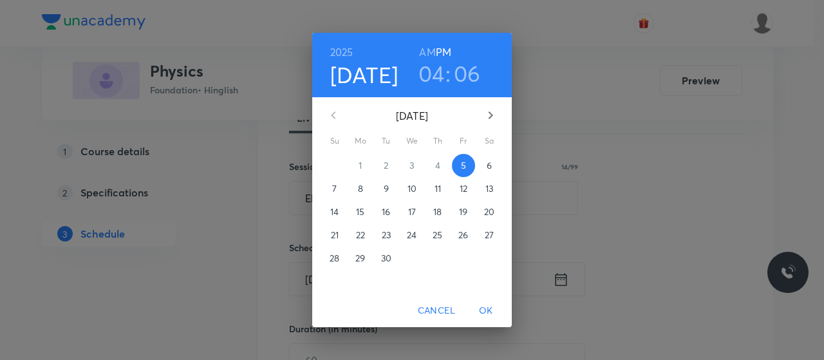
click at [431, 70] on h3 "04" at bounding box center [431, 73] width 26 height 27
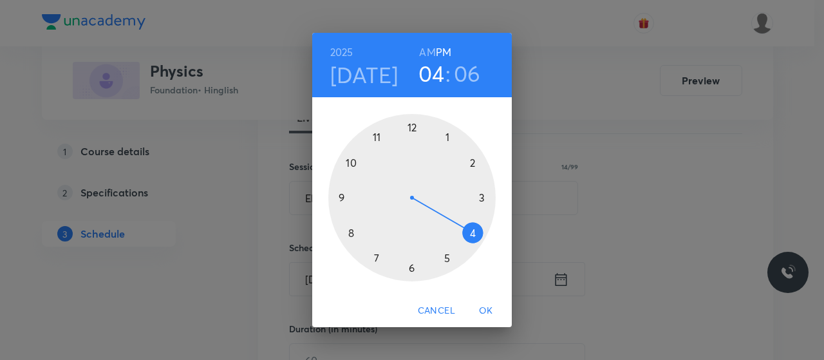
click at [447, 260] on div at bounding box center [411, 197] width 167 height 167
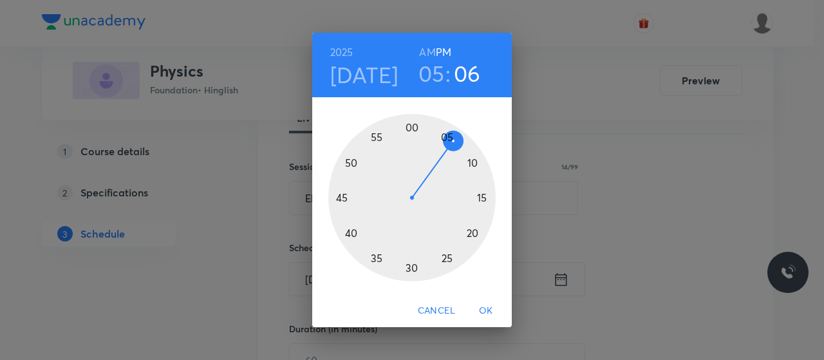
click at [411, 129] on div at bounding box center [411, 197] width 167 height 167
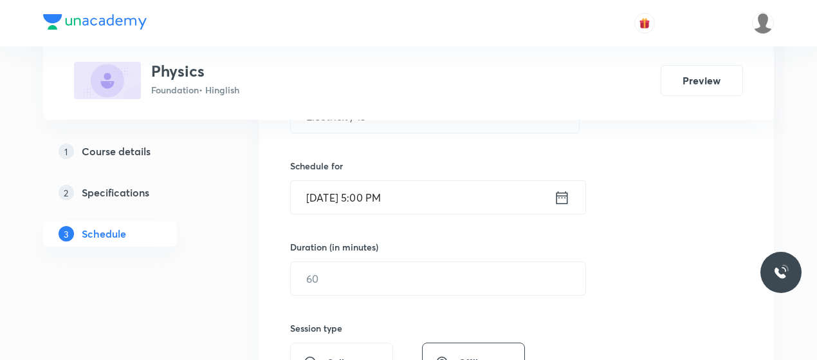
scroll to position [295, 0]
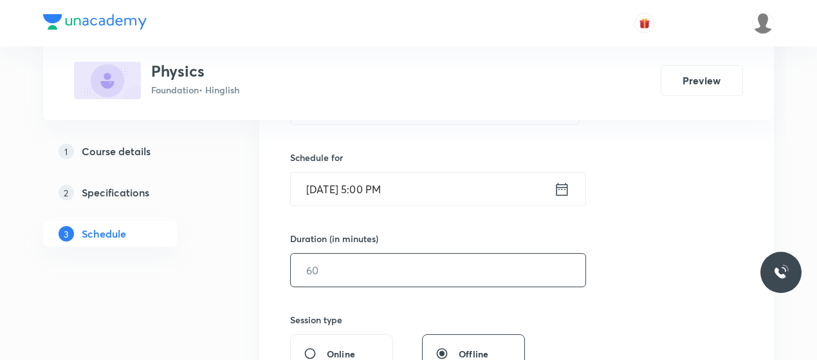
click at [363, 282] on input "text" at bounding box center [438, 270] width 295 height 33
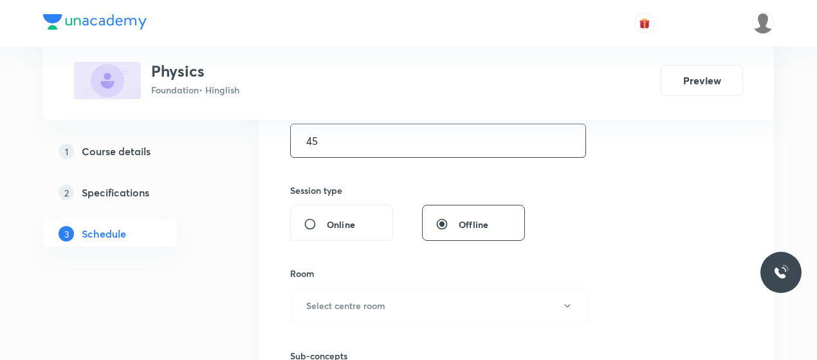
scroll to position [425, 0]
type input "45"
click at [378, 303] on h6 "Select centre room" at bounding box center [345, 305] width 79 height 14
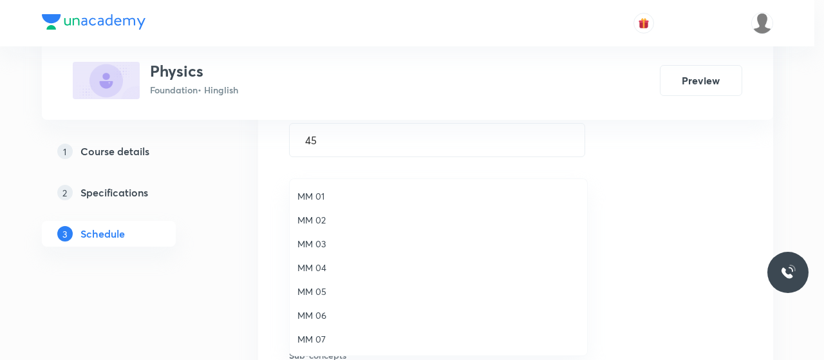
click at [317, 216] on span "MM 02" at bounding box center [438, 220] width 282 height 14
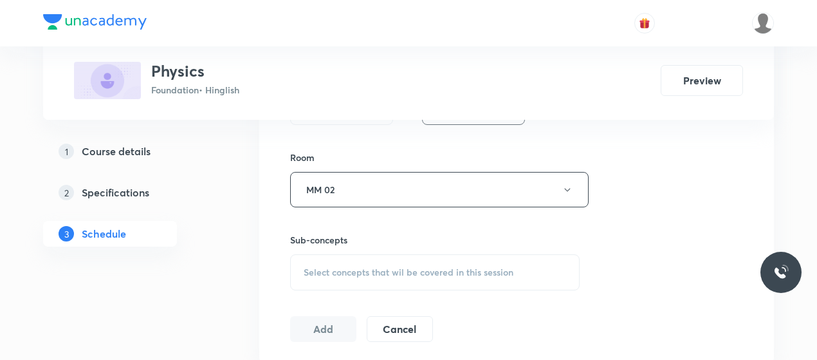
scroll to position [543, 0]
click at [359, 275] on div "Select concepts that wil be covered in this session" at bounding box center [435, 270] width 290 height 36
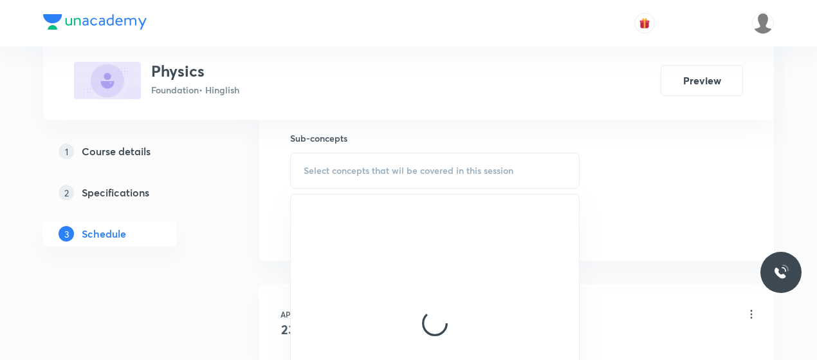
scroll to position [643, 0]
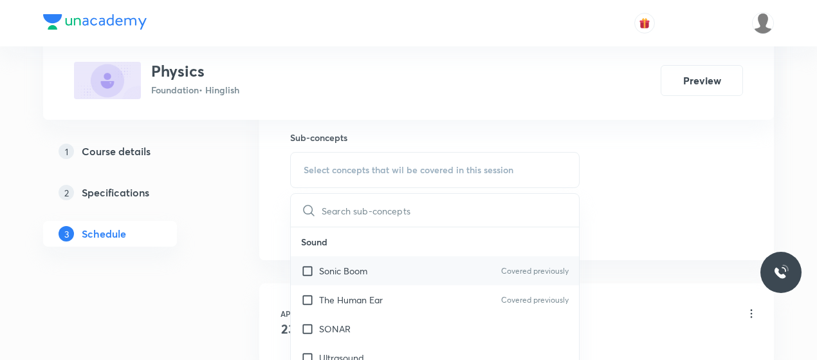
click at [354, 267] on p "Sonic Boom" at bounding box center [343, 271] width 48 height 14
checkbox input "true"
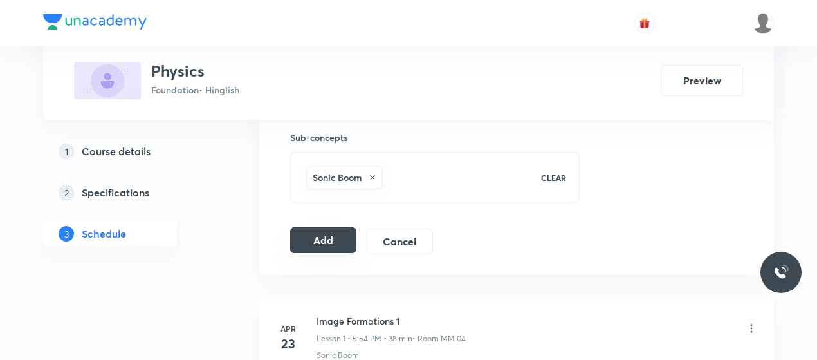
click at [327, 238] on button "Add" at bounding box center [323, 240] width 66 height 26
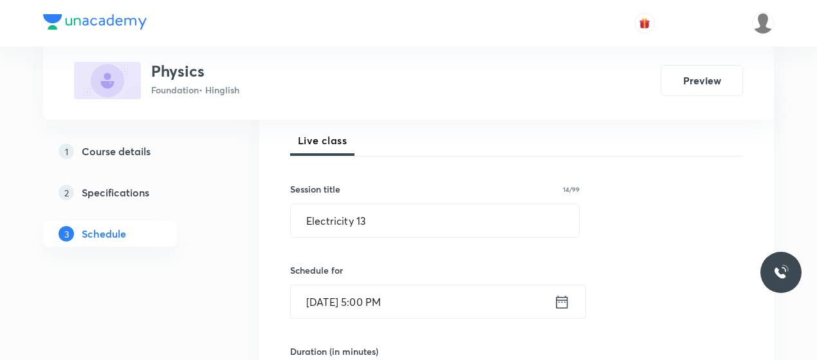
scroll to position [183, 0]
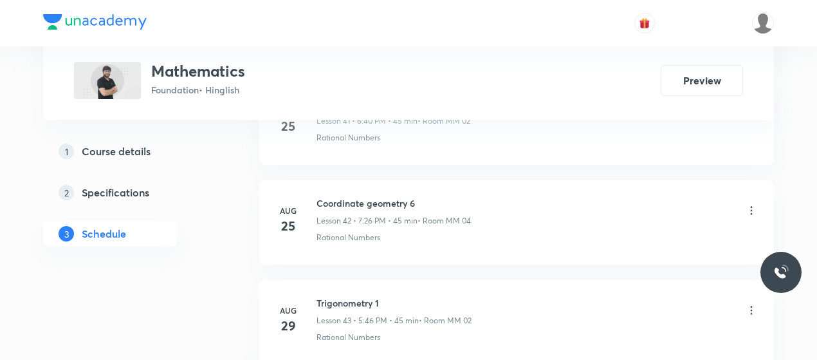
scroll to position [5140, 0]
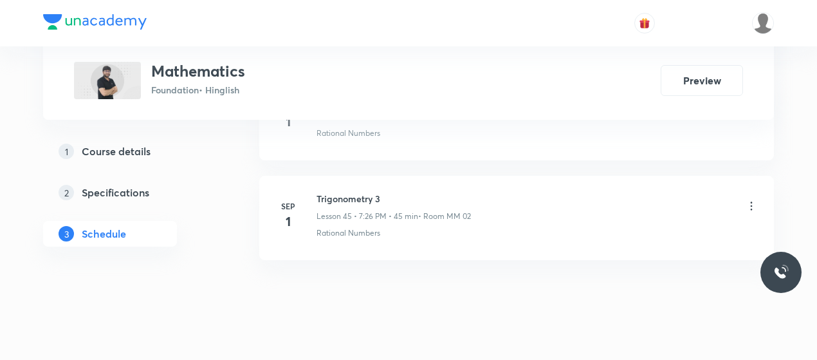
click at [349, 192] on h6 "Trigonometry 3" at bounding box center [394, 199] width 154 height 14
copy h6 "Trigonometry 3"
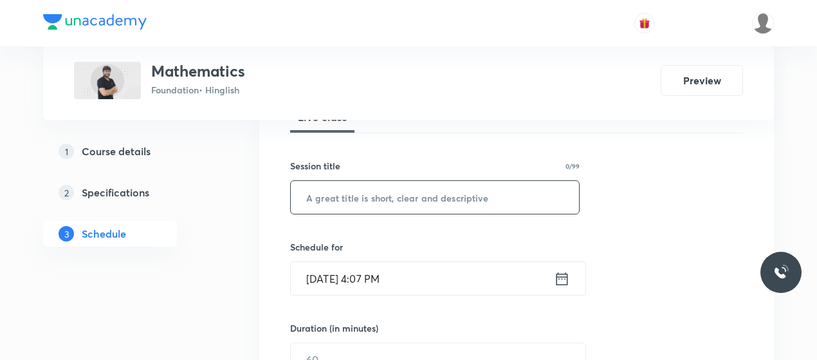
scroll to position [208, 0]
click at [355, 203] on input "text" at bounding box center [435, 195] width 288 height 33
paste input "Trigonometry 3"
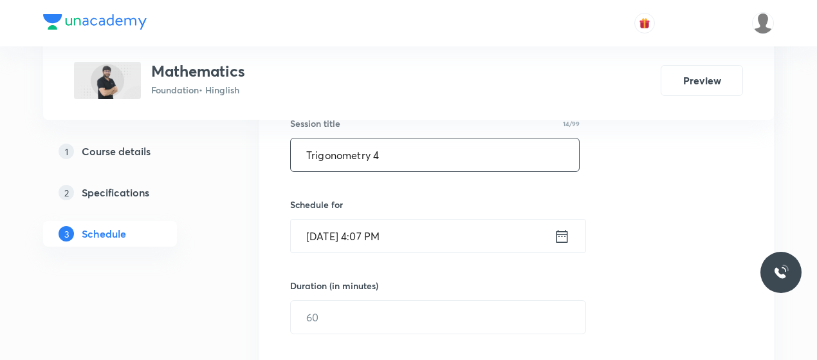
scroll to position [249, 0]
type input "Trigonometry 4"
click at [369, 235] on input "[DATE] 4:07 PM" at bounding box center [422, 235] width 263 height 33
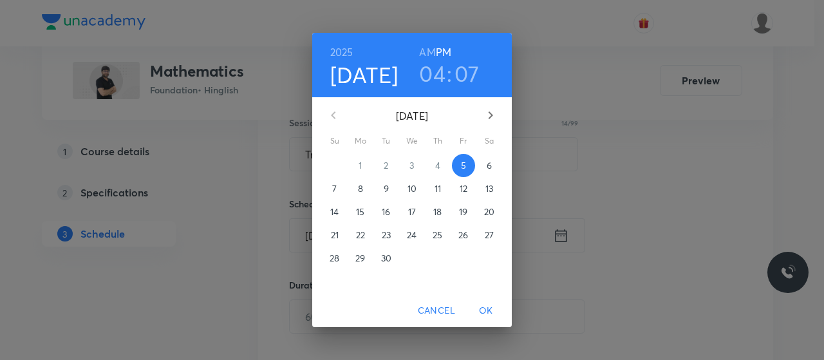
click at [447, 77] on h3 ":" at bounding box center [449, 73] width 5 height 27
click at [442, 78] on h3 "04" at bounding box center [432, 73] width 26 height 27
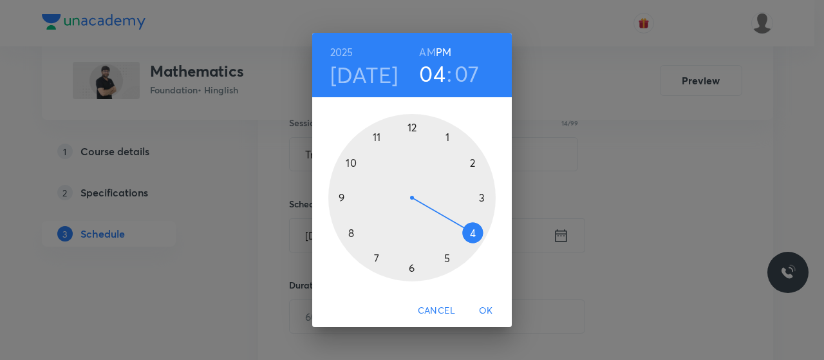
click at [443, 256] on div at bounding box center [411, 197] width 167 height 167
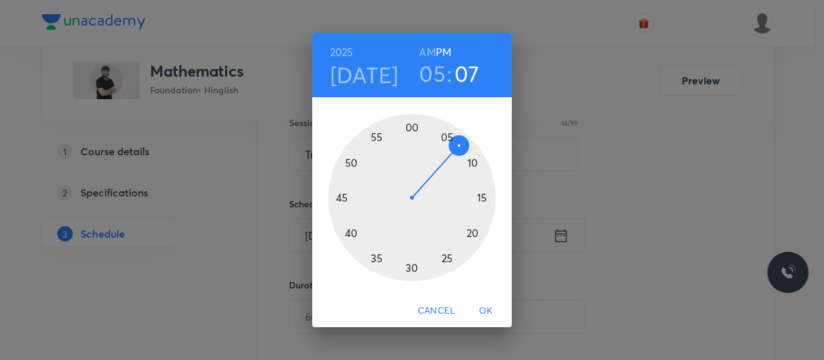
click at [342, 192] on div at bounding box center [411, 197] width 167 height 167
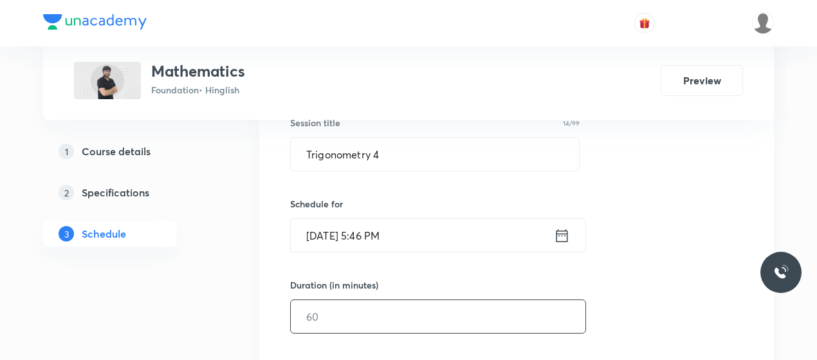
click at [379, 315] on input "text" at bounding box center [438, 316] width 295 height 33
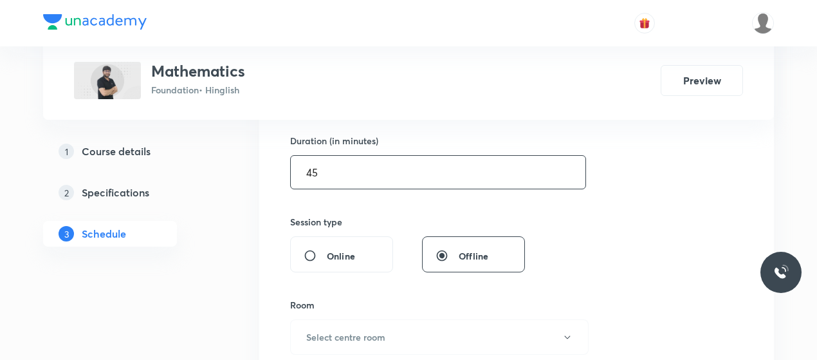
scroll to position [404, 0]
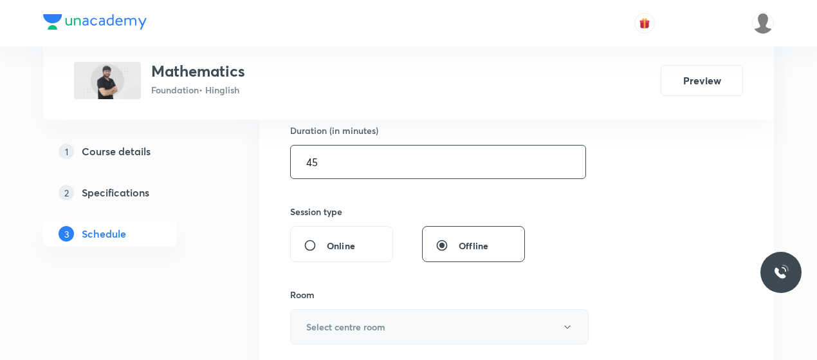
type input "45"
click at [379, 316] on button "Select centre room" at bounding box center [439, 326] width 299 height 35
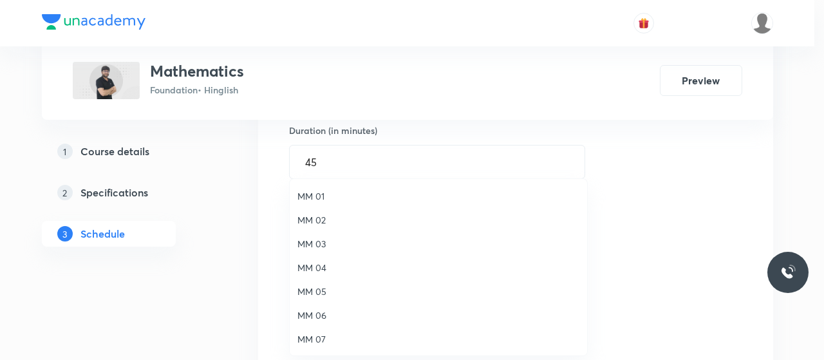
click at [311, 212] on li "MM 02" at bounding box center [438, 220] width 297 height 24
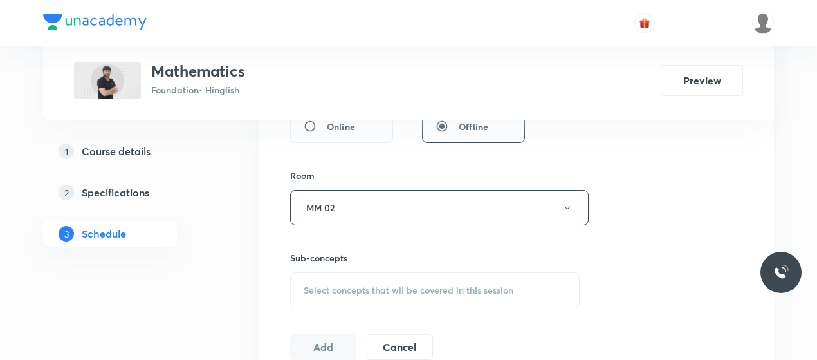
click at [460, 290] on span "Select concepts that wil be covered in this session" at bounding box center [409, 290] width 210 height 10
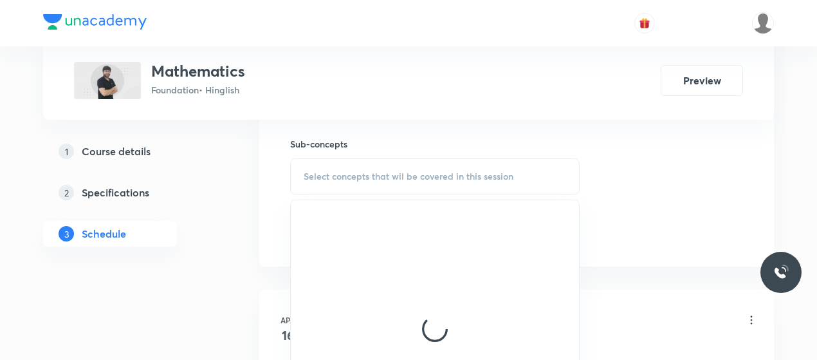
scroll to position [637, 0]
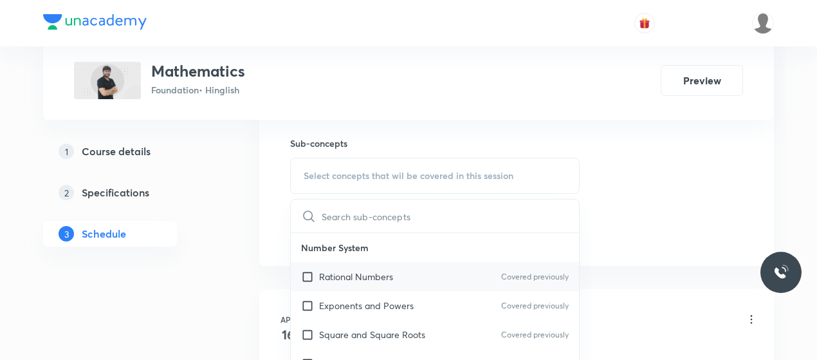
click at [363, 271] on p "Rational Numbers" at bounding box center [356, 277] width 74 height 14
checkbox input "true"
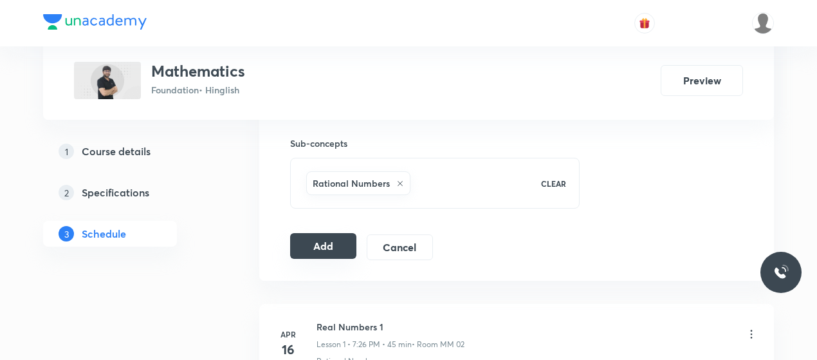
click at [328, 243] on button "Add" at bounding box center [323, 246] width 66 height 26
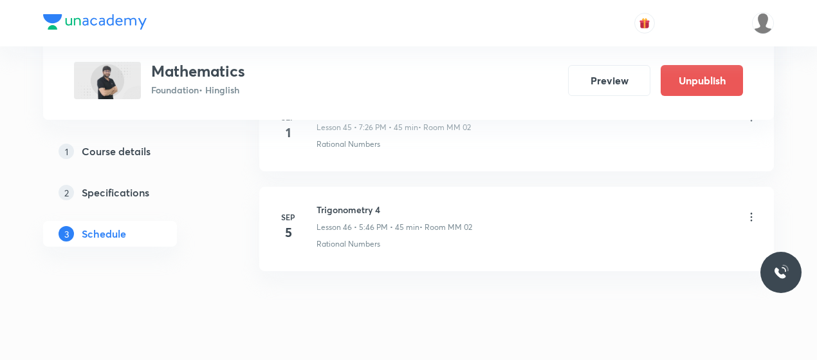
scroll to position [4650, 0]
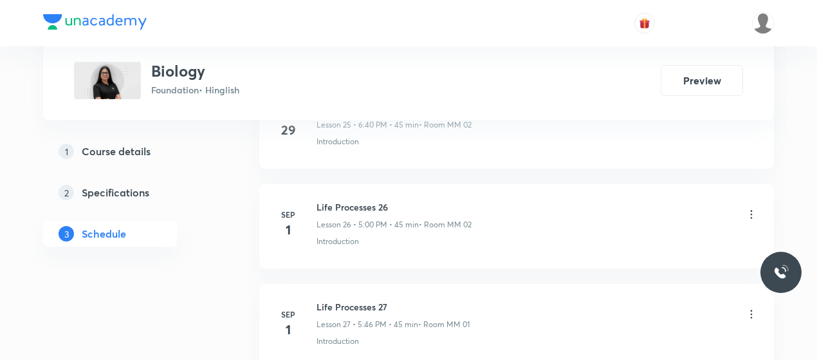
scroll to position [3434, 0]
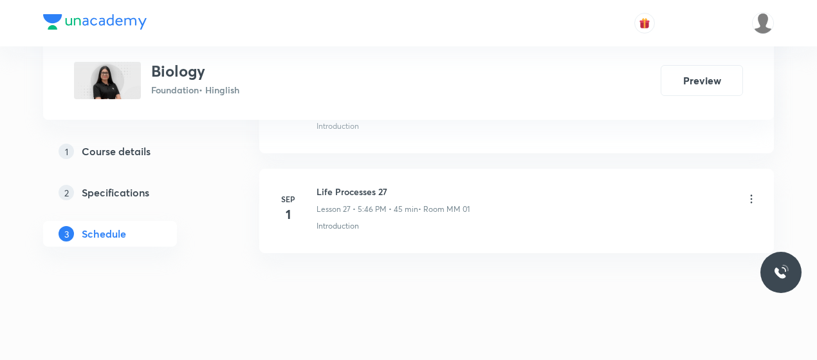
click at [336, 185] on h6 "Life Processes 27" at bounding box center [393, 192] width 153 height 14
copy h6 "Life Processes 27"
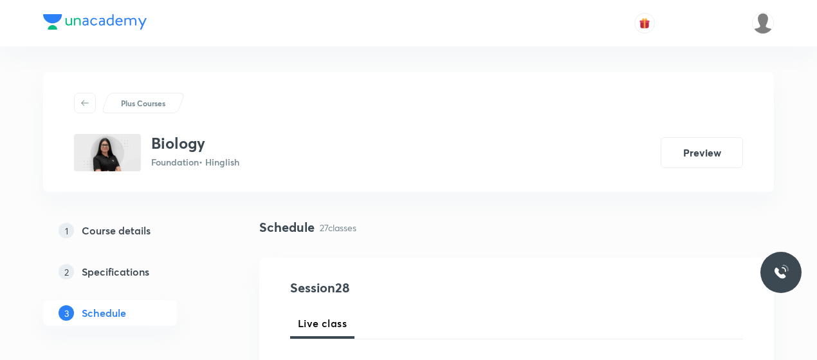
scroll to position [145, 0]
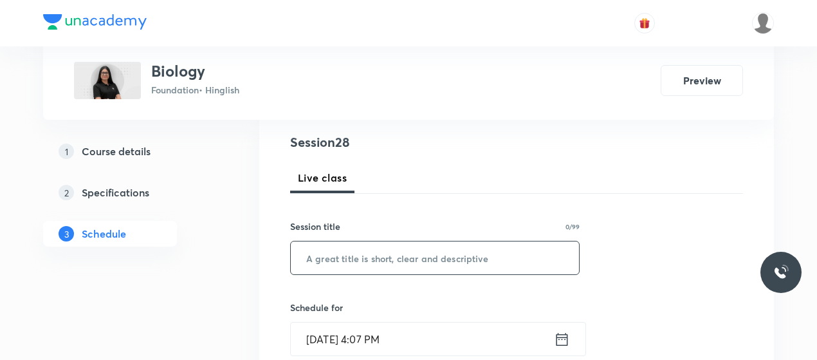
click at [371, 266] on input "text" at bounding box center [435, 257] width 288 height 33
paste input "Life Processes 27"
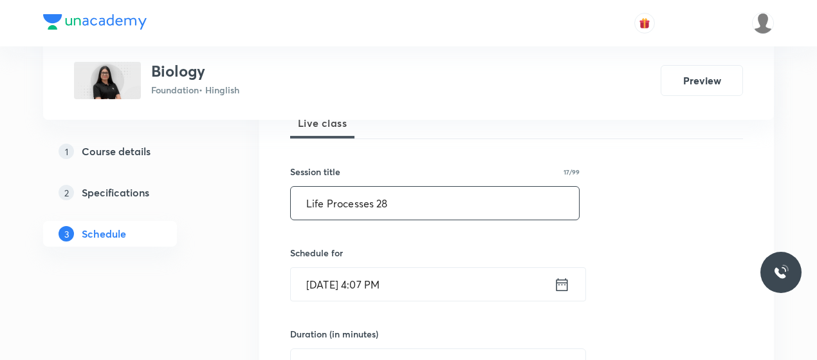
scroll to position [201, 0]
type input "Life Processes 28"
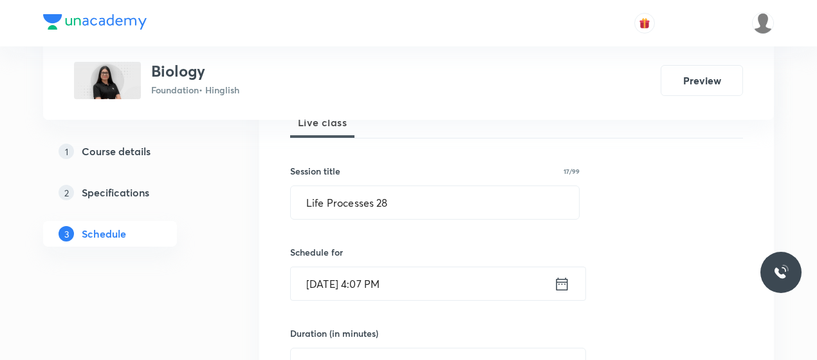
click at [371, 288] on input "[DATE] 4:07 PM" at bounding box center [422, 283] width 263 height 33
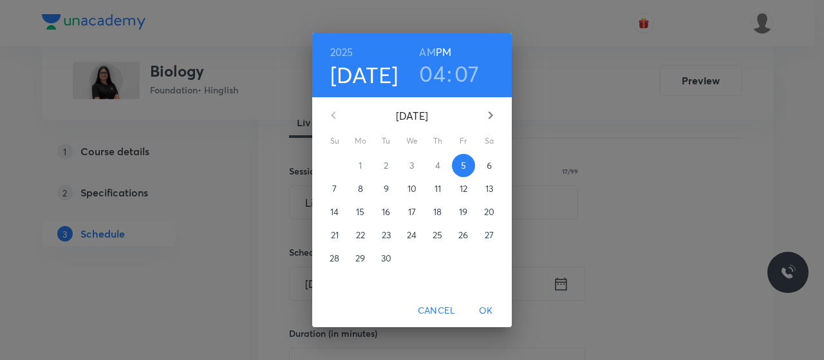
click at [435, 85] on h3 "04" at bounding box center [432, 73] width 26 height 27
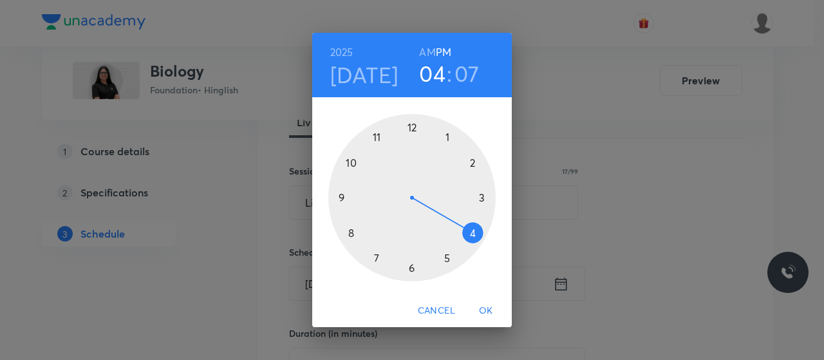
click at [413, 265] on div at bounding box center [411, 197] width 167 height 167
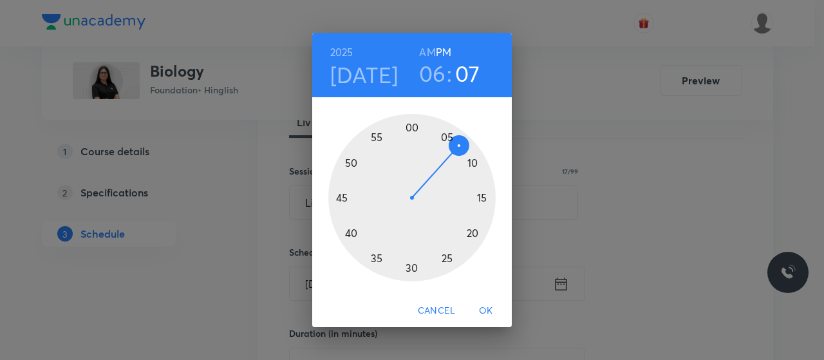
click at [351, 234] on div at bounding box center [411, 197] width 167 height 167
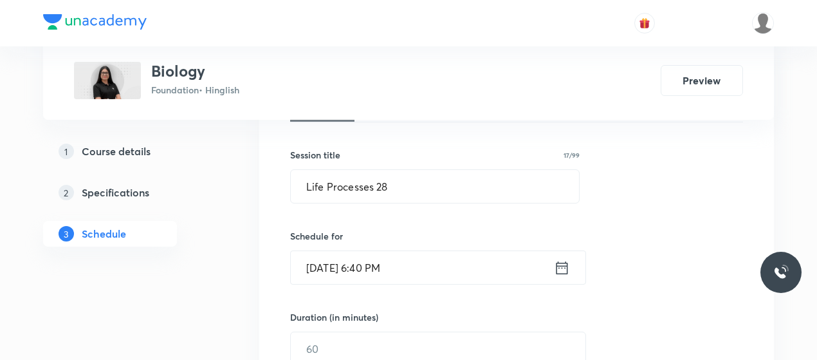
scroll to position [270, 0]
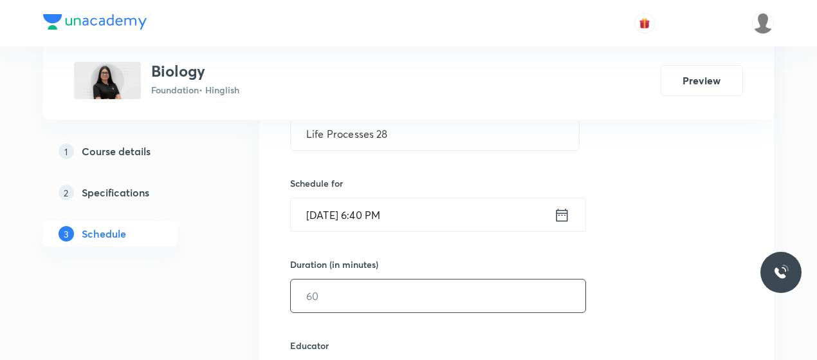
click at [354, 298] on input "text" at bounding box center [438, 295] width 295 height 33
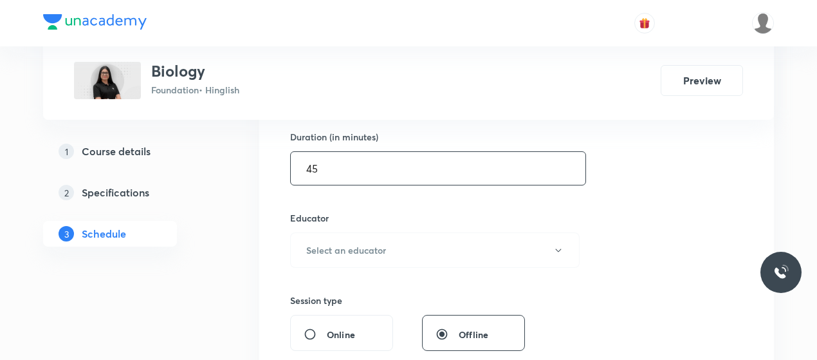
scroll to position [401, 0]
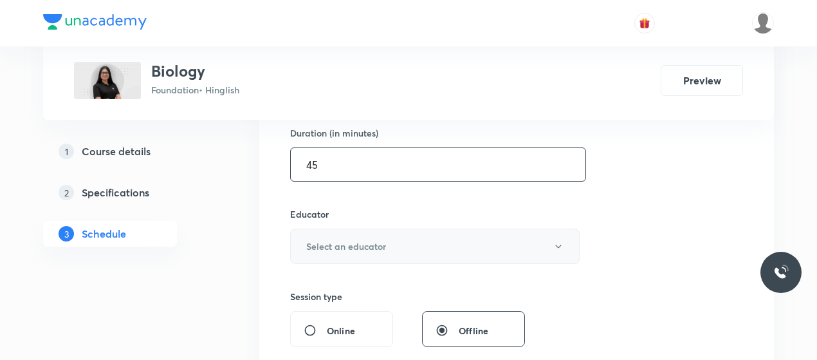
type input "45"
click at [395, 235] on button "Select an educator" at bounding box center [435, 245] width 290 height 35
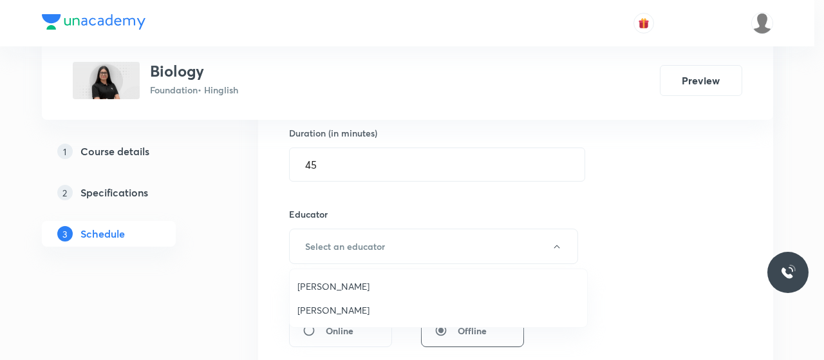
click at [351, 283] on span "Umesh Singh Rathore" at bounding box center [438, 286] width 282 height 14
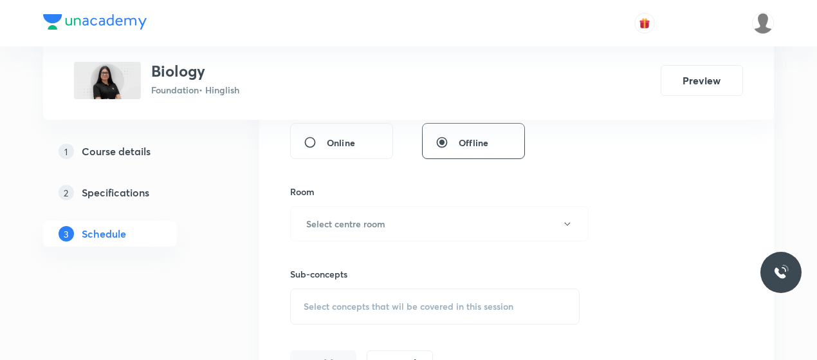
scroll to position [593, 0]
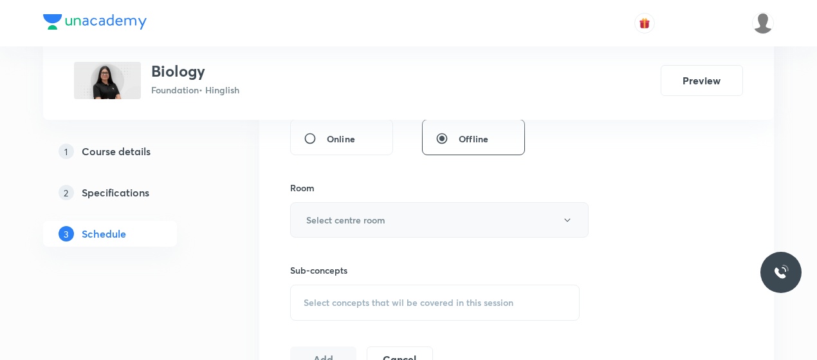
click at [389, 219] on button "Select centre room" at bounding box center [439, 219] width 299 height 35
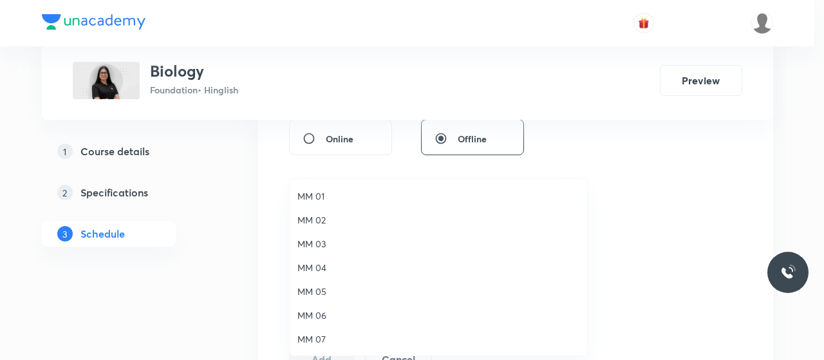
click at [319, 216] on span "MM 02" at bounding box center [438, 220] width 282 height 14
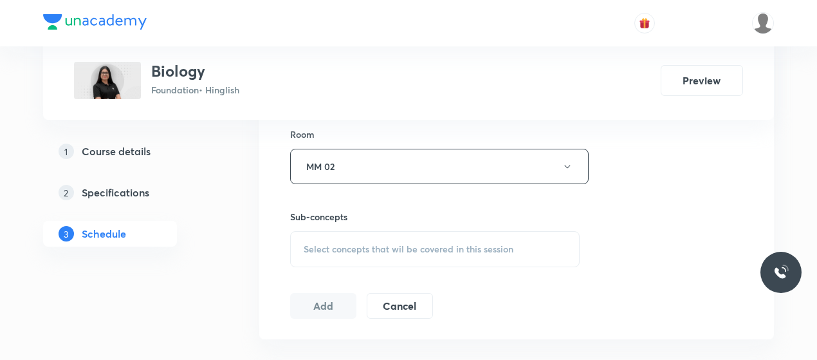
click at [409, 252] on span "Select concepts that wil be covered in this session" at bounding box center [409, 249] width 210 height 10
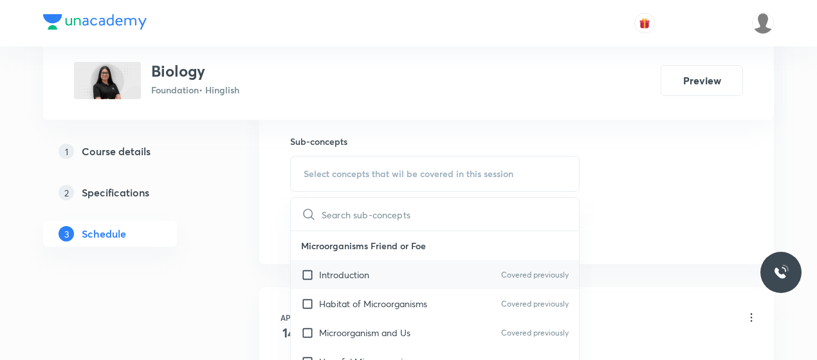
click at [358, 270] on p "Introduction" at bounding box center [344, 275] width 50 height 14
checkbox input "true"
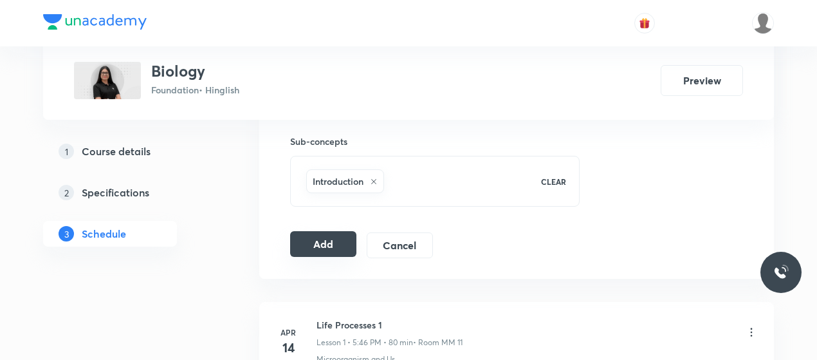
click at [330, 238] on button "Add" at bounding box center [323, 244] width 66 height 26
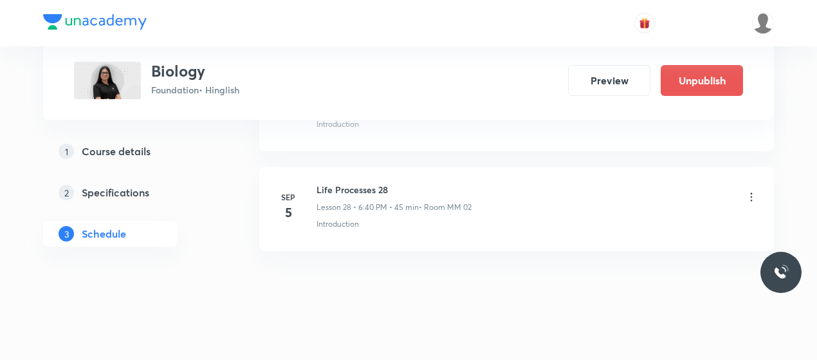
scroll to position [2819, 0]
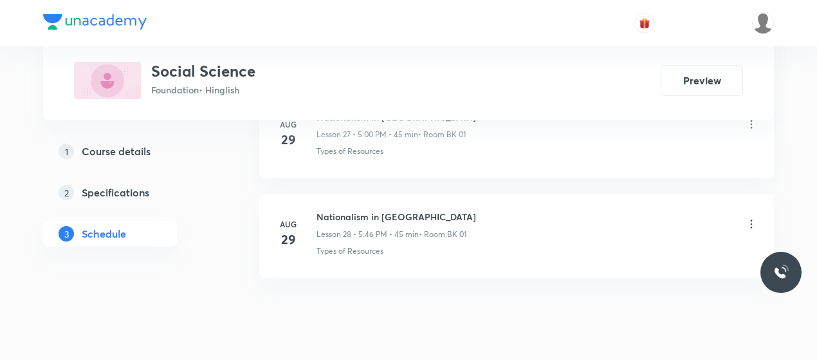
scroll to position [3451, 0]
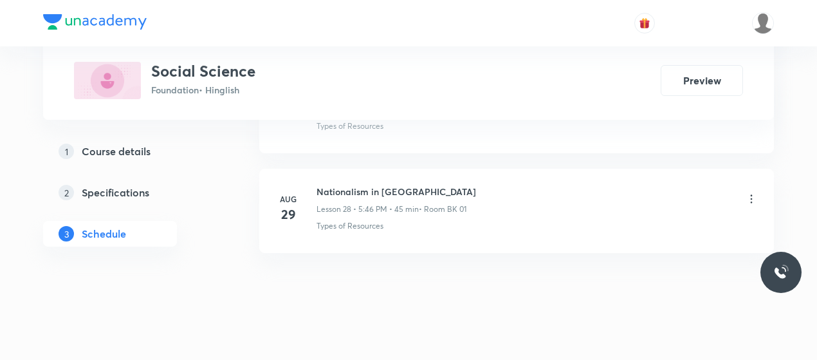
click at [363, 185] on h6 "Nationalism in [GEOGRAPHIC_DATA]" at bounding box center [397, 192] width 160 height 14
copy h6 "Nationalism in [GEOGRAPHIC_DATA]"
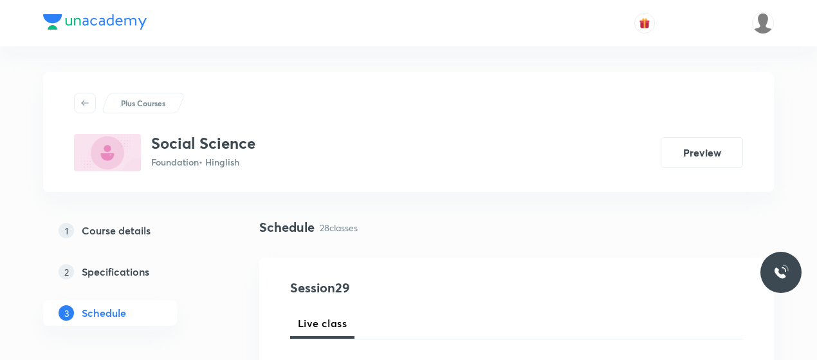
scroll to position [227, 0]
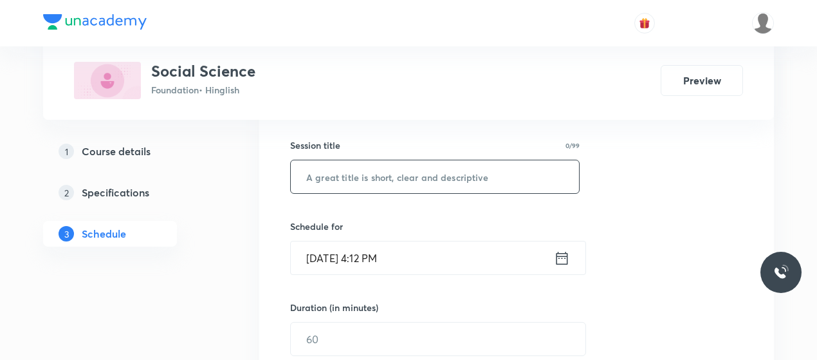
click at [373, 183] on input "text" at bounding box center [435, 176] width 288 height 33
paste input "Nationalism in [GEOGRAPHIC_DATA]"
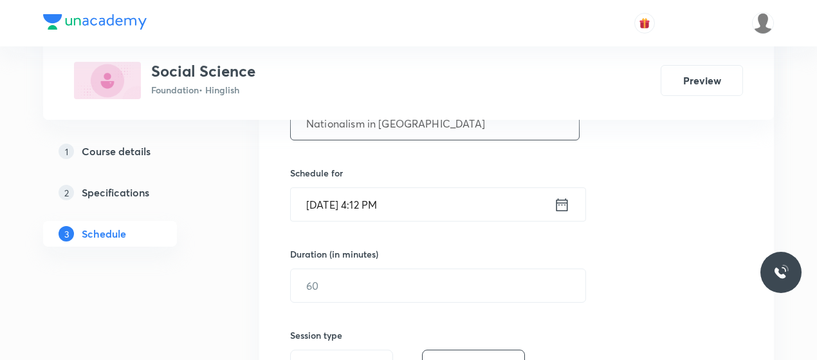
scroll to position [281, 0]
type input "Nationalism in [GEOGRAPHIC_DATA]"
click at [330, 195] on input "[DATE] 4:12 PM" at bounding box center [422, 203] width 263 height 33
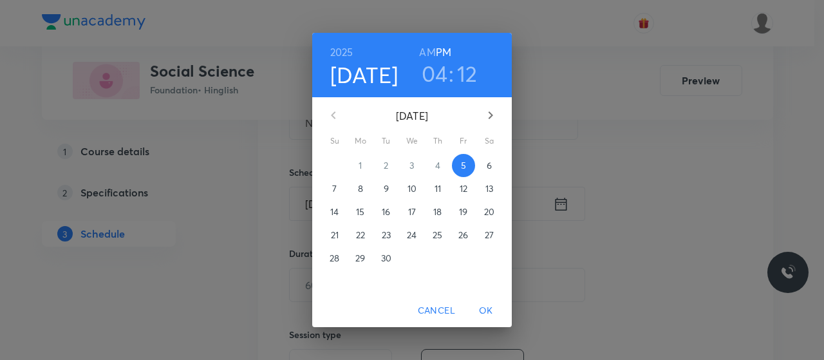
click at [444, 65] on h3 "04" at bounding box center [435, 73] width 26 height 27
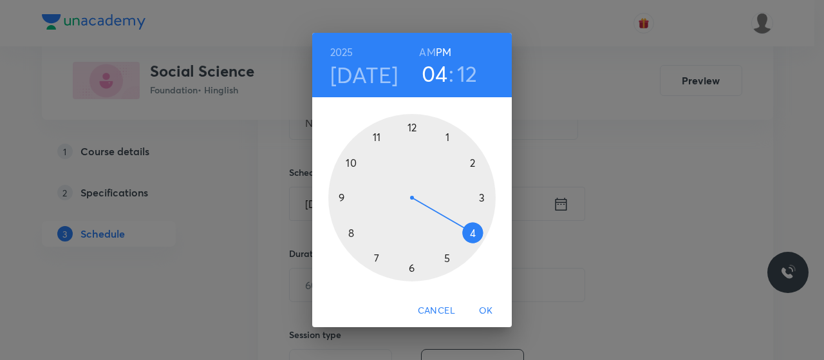
click at [449, 259] on div at bounding box center [411, 197] width 167 height 167
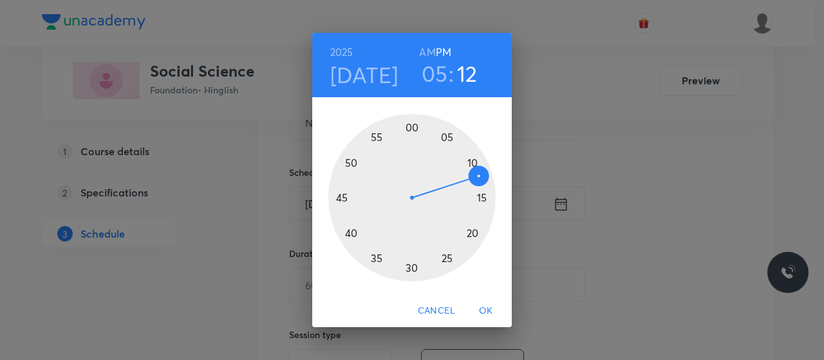
click at [409, 129] on div at bounding box center [411, 197] width 167 height 167
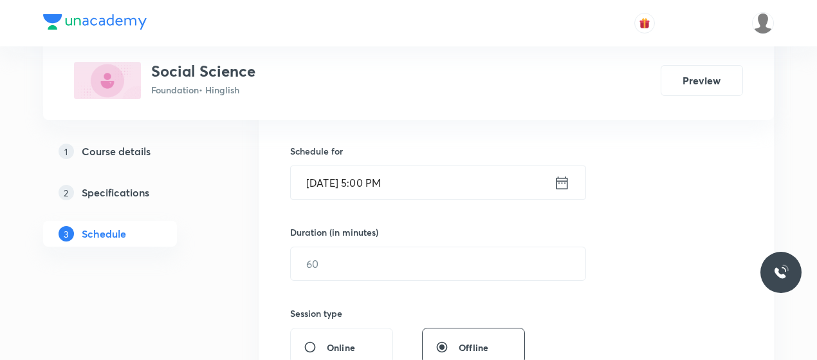
scroll to position [303, 0]
click at [375, 246] on div "​" at bounding box center [438, 263] width 296 height 34
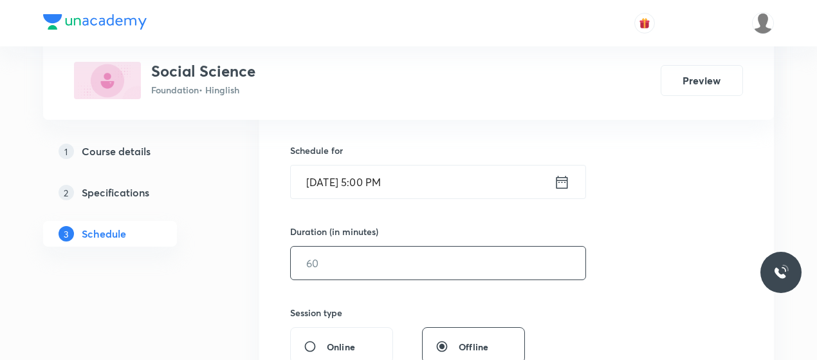
click at [371, 256] on input "text" at bounding box center [438, 263] width 295 height 33
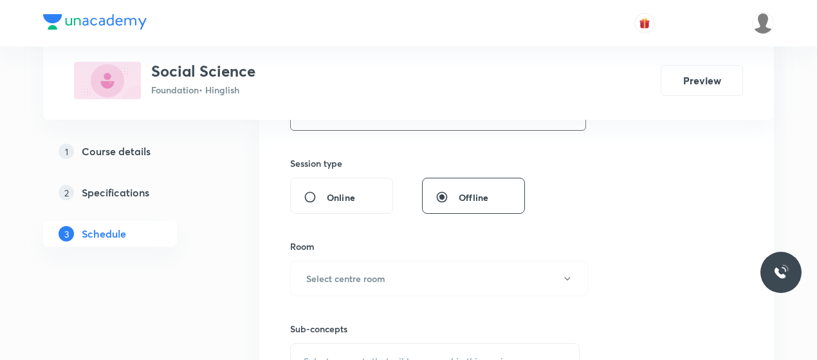
scroll to position [453, 0]
type input "45"
click at [372, 277] on h6 "Select centre room" at bounding box center [345, 277] width 79 height 14
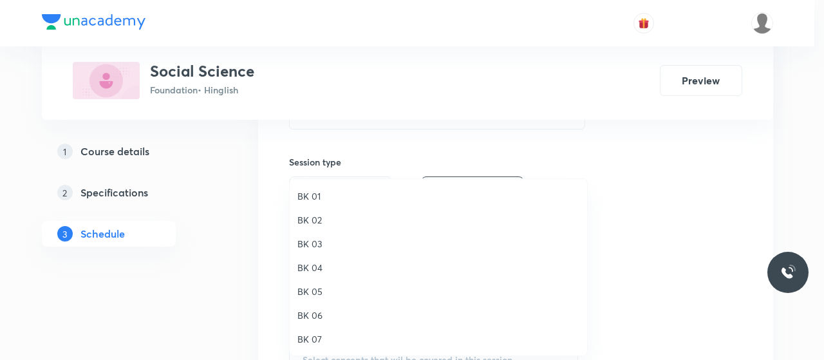
click at [313, 200] on span "BK 01" at bounding box center [438, 196] width 282 height 14
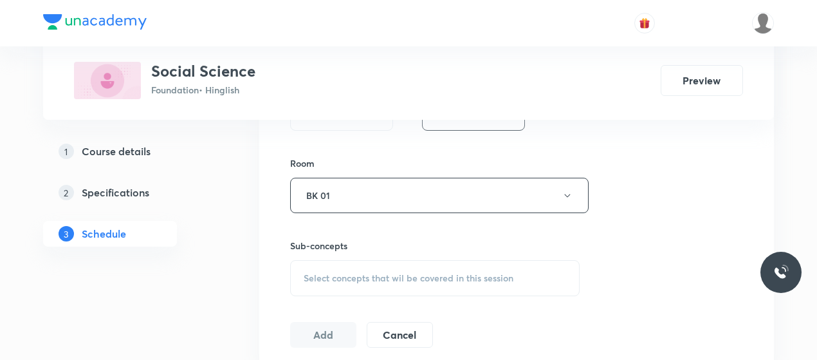
scroll to position [536, 0]
click at [396, 272] on span "Select concepts that wil be covered in this session" at bounding box center [409, 277] width 210 height 10
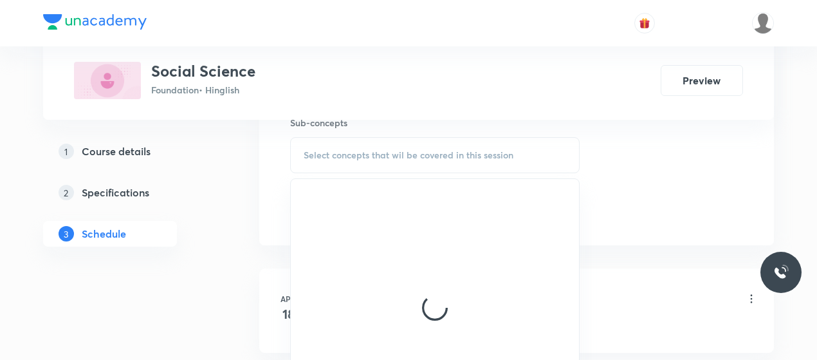
scroll to position [663, 0]
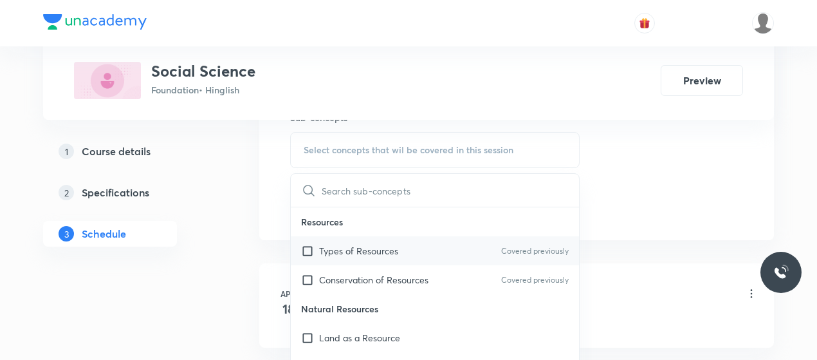
click at [355, 236] on div "Types of Resources Covered previously" at bounding box center [435, 250] width 288 height 29
checkbox input "true"
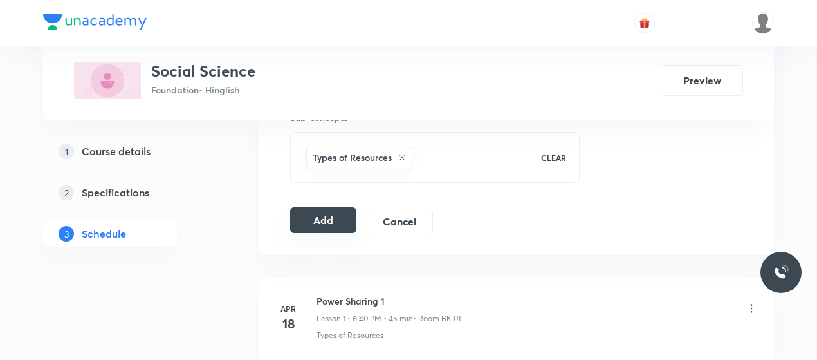
click at [333, 210] on button "Add" at bounding box center [323, 220] width 66 height 26
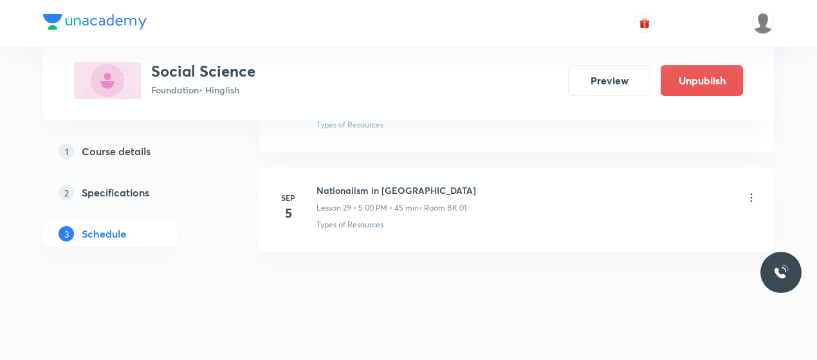
scroll to position [2932, 0]
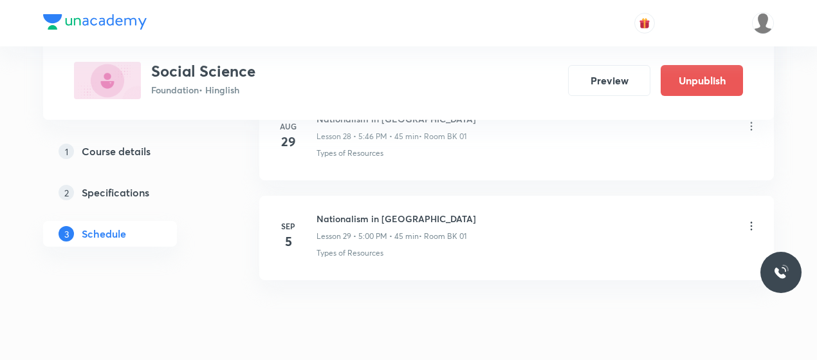
click at [358, 212] on h6 "Nationalism in India_05" at bounding box center [397, 219] width 160 height 14
copy h6 "Nationalism in India_05"
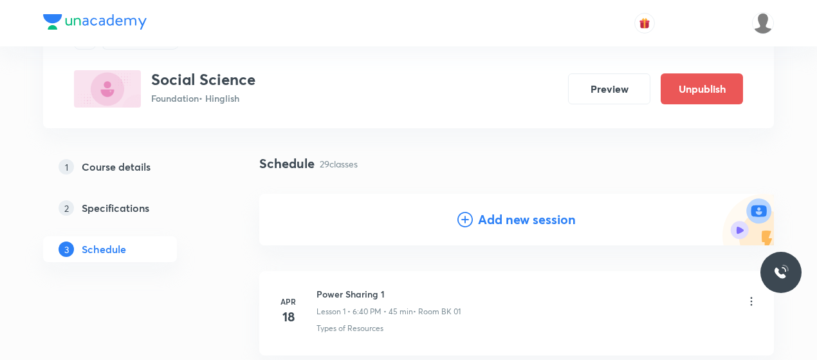
scroll to position [68, 0]
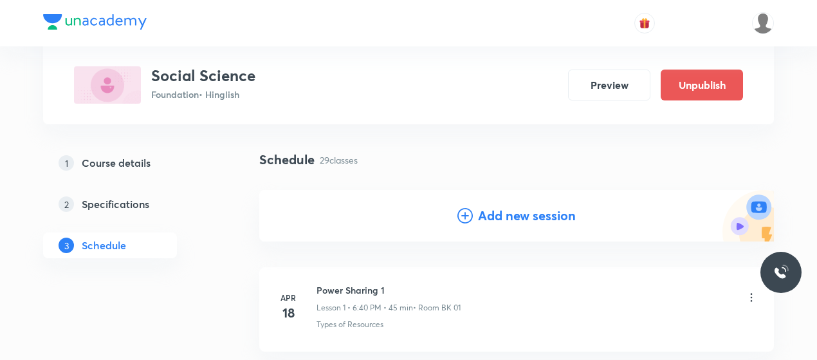
click at [464, 217] on icon at bounding box center [465, 215] width 15 height 15
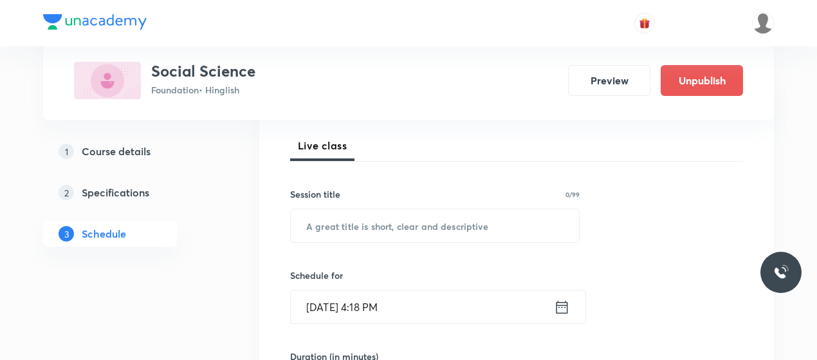
scroll to position [178, 0]
click at [327, 222] on input "text" at bounding box center [435, 225] width 288 height 33
paste input "Nationalism in India_05"
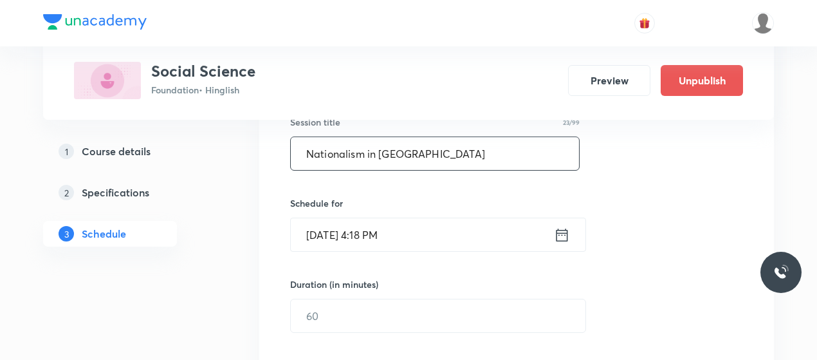
scroll to position [250, 0]
type input "Nationalism in India_06"
click at [368, 231] on input "Sep 5, 2025, 4:18 PM" at bounding box center [422, 234] width 263 height 33
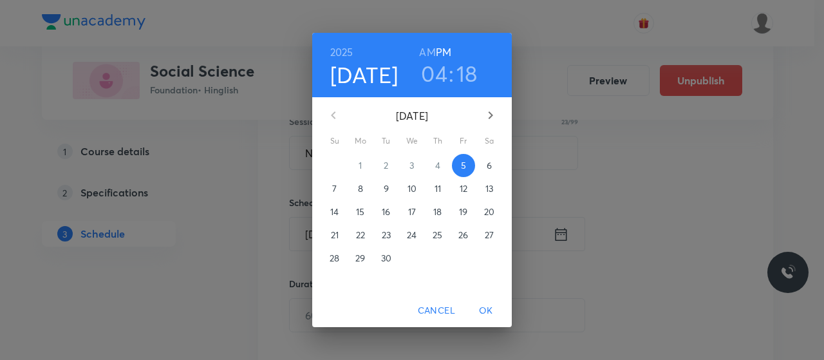
click at [439, 73] on h3 "04" at bounding box center [434, 73] width 26 height 27
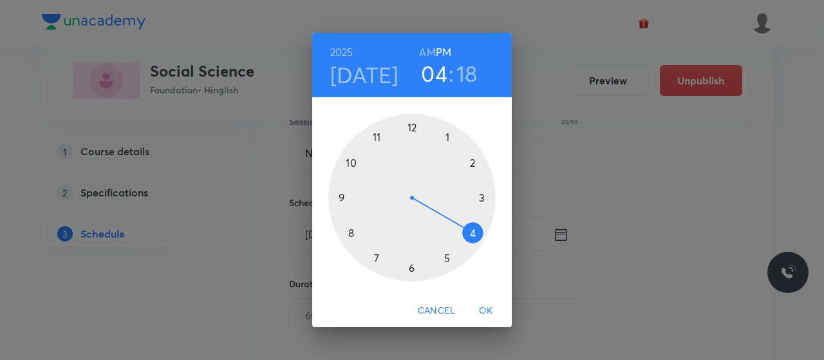
click at [445, 259] on div at bounding box center [411, 197] width 167 height 167
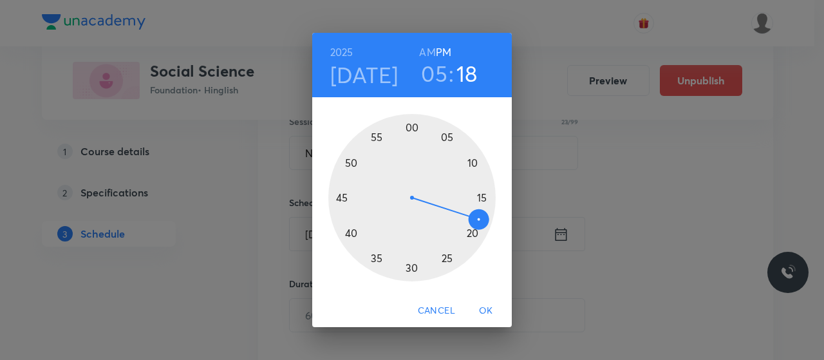
click at [340, 191] on div at bounding box center [411, 197] width 167 height 167
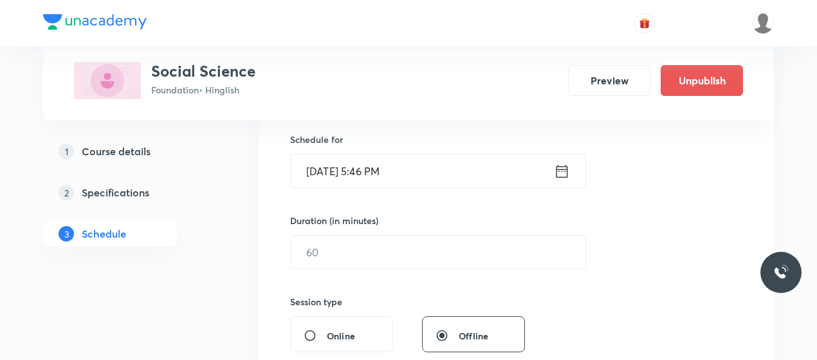
scroll to position [315, 0]
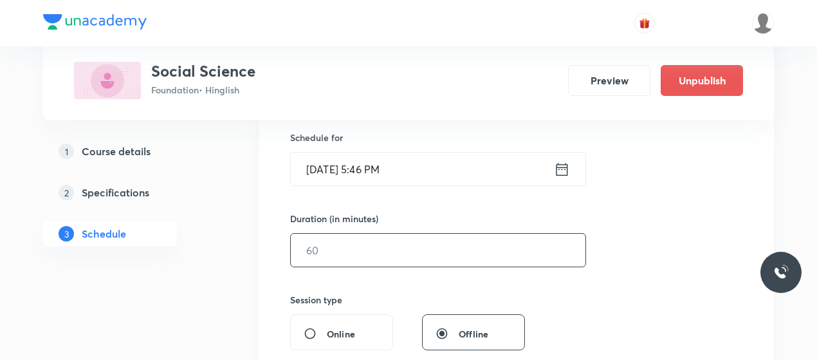
click at [386, 253] on input "text" at bounding box center [438, 250] width 295 height 33
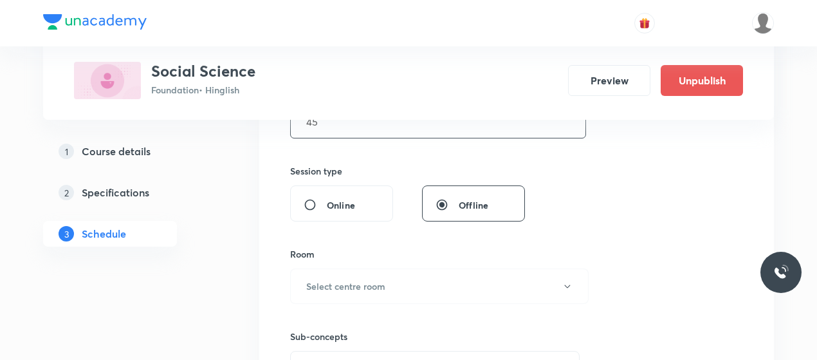
scroll to position [448, 0]
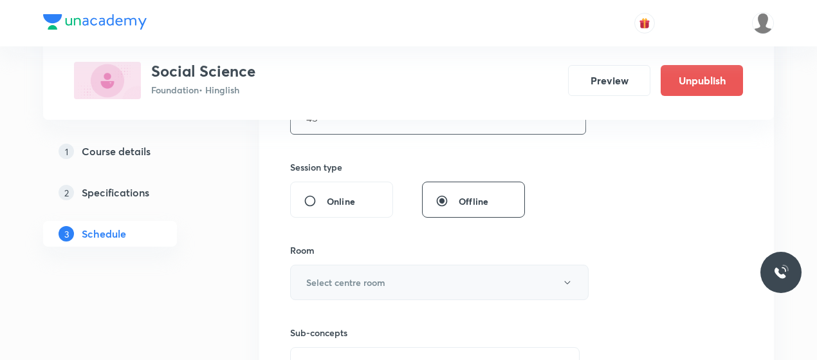
type input "45"
click at [387, 276] on button "Select centre room" at bounding box center [439, 282] width 299 height 35
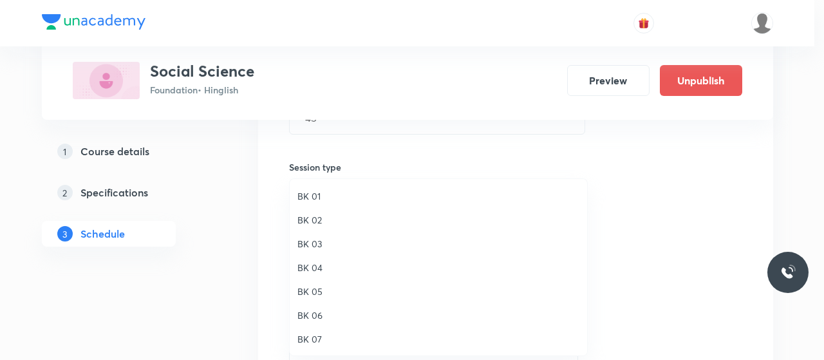
click at [312, 197] on span "BK 01" at bounding box center [438, 196] width 282 height 14
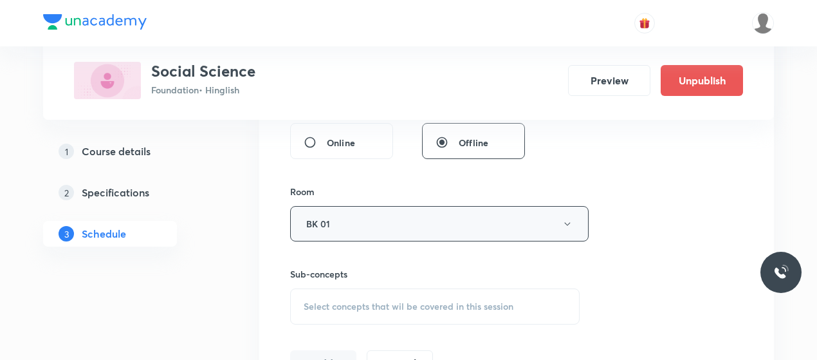
click at [425, 288] on div "Select concepts that wil be covered in this session" at bounding box center [435, 306] width 290 height 36
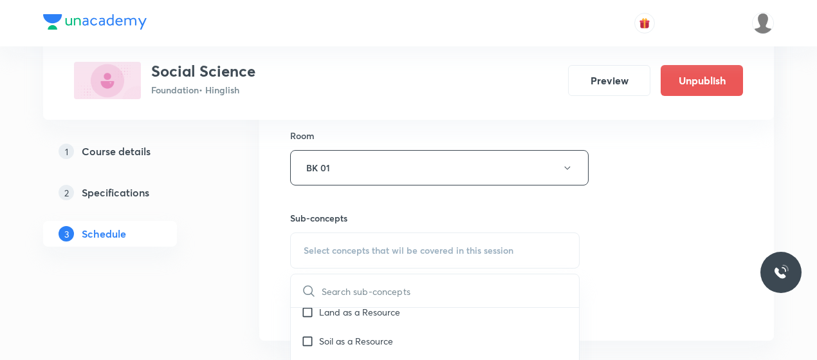
scroll to position [127, 0]
click at [339, 319] on div "Land as a Resource" at bounding box center [435, 311] width 288 height 29
checkbox input "true"
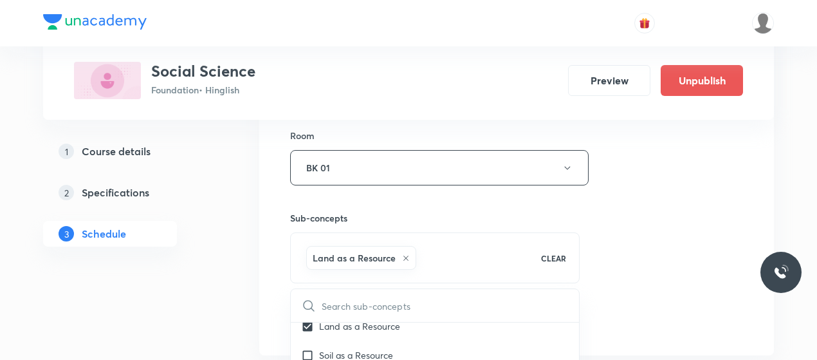
click at [678, 241] on div "Session 30 Live class Session title 23/99 Nationalism in India_06 ​ Schedule fo…" at bounding box center [516, 25] width 453 height 619
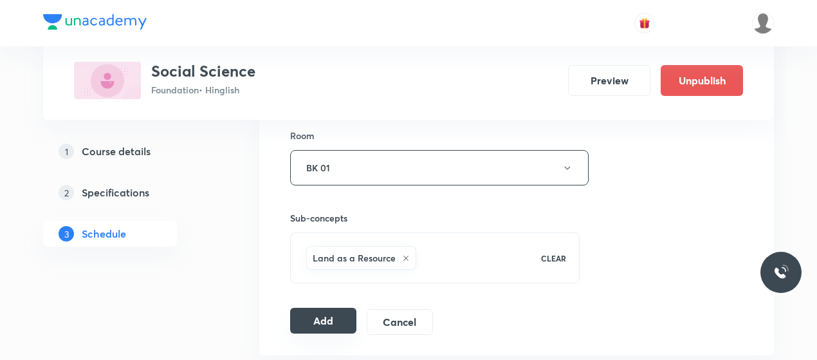
click at [311, 321] on button "Add" at bounding box center [323, 321] width 66 height 26
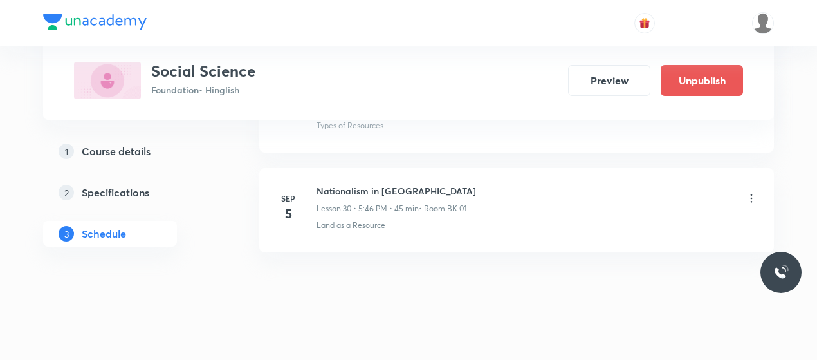
scroll to position [2967, 0]
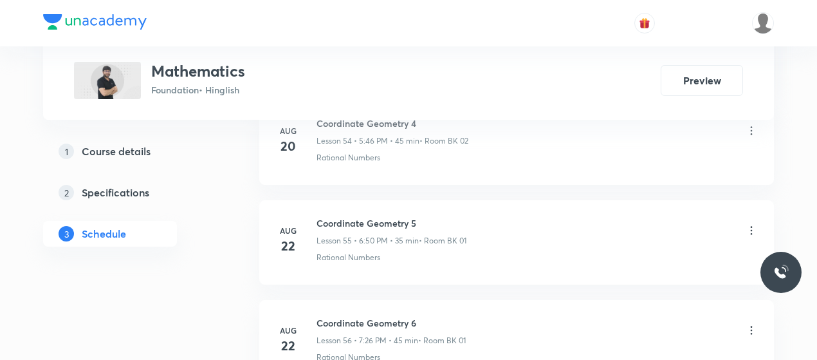
scroll to position [6629, 0]
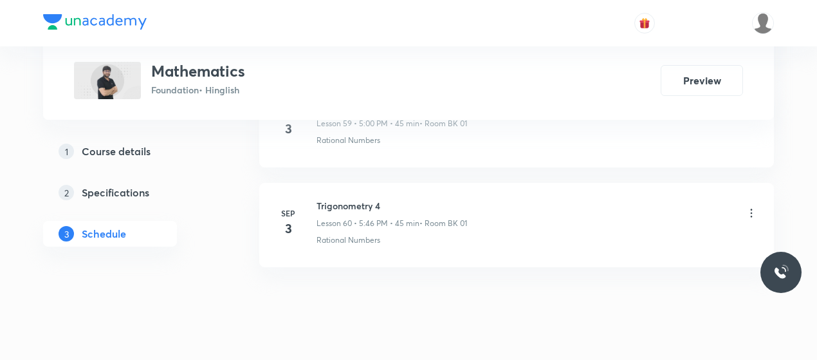
click at [351, 199] on h6 "Trigonometry 4" at bounding box center [392, 206] width 151 height 14
copy h6 "Trigonometry 4"
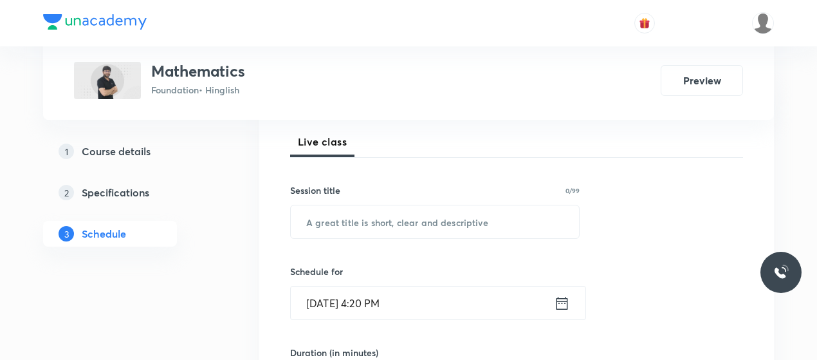
scroll to position [231, 0]
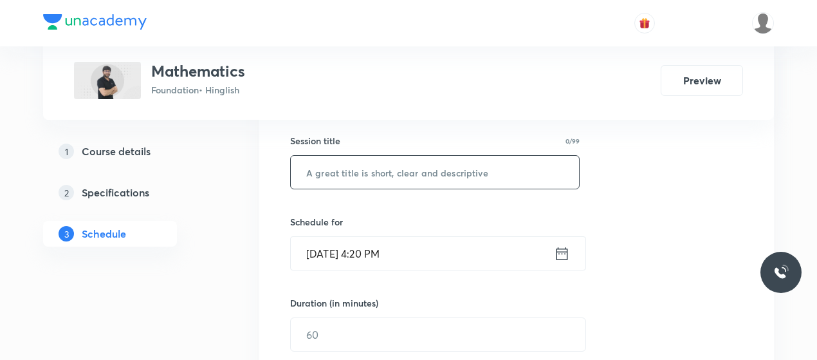
click at [362, 180] on input "text" at bounding box center [435, 172] width 288 height 33
paste input "Trigonometry 4"
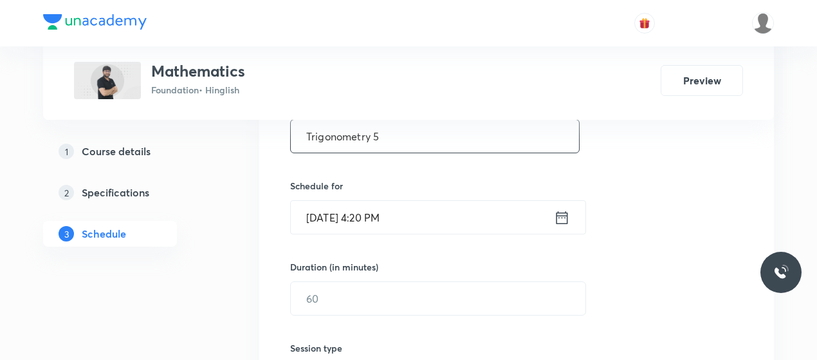
type input "Trigonometry 5"
click at [371, 221] on input "[DATE] 4:20 PM" at bounding box center [422, 217] width 263 height 33
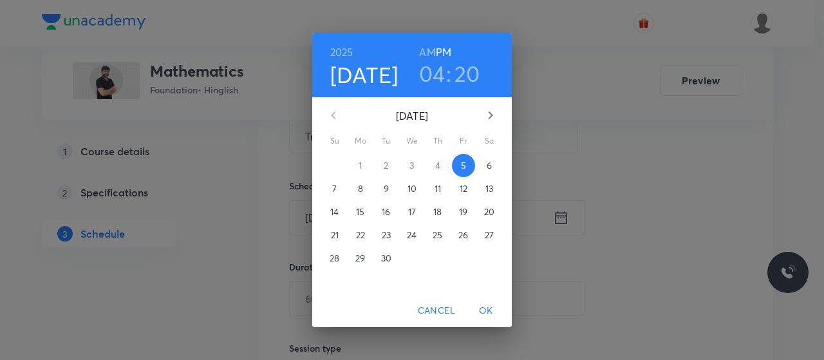
click at [438, 84] on h3 "04" at bounding box center [432, 73] width 26 height 27
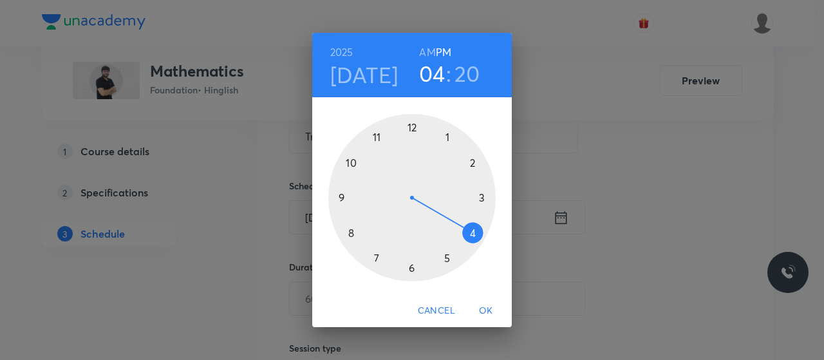
click at [410, 268] on div at bounding box center [411, 197] width 167 height 167
click at [350, 234] on div at bounding box center [411, 197] width 167 height 167
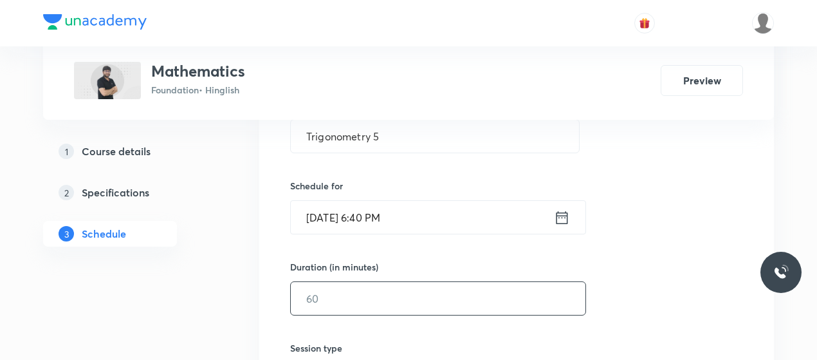
click at [369, 295] on input "text" at bounding box center [438, 298] width 295 height 33
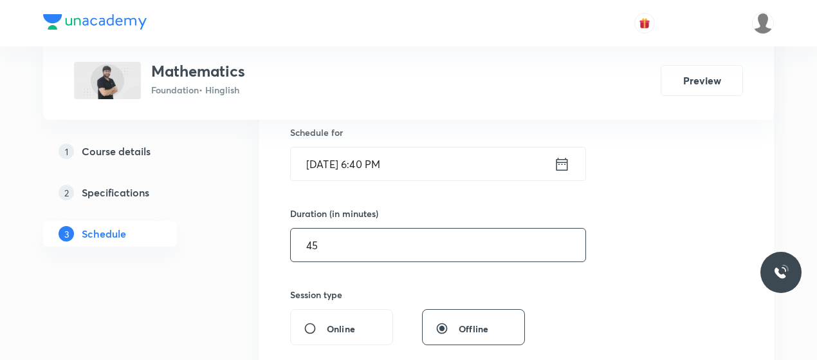
scroll to position [487, 0]
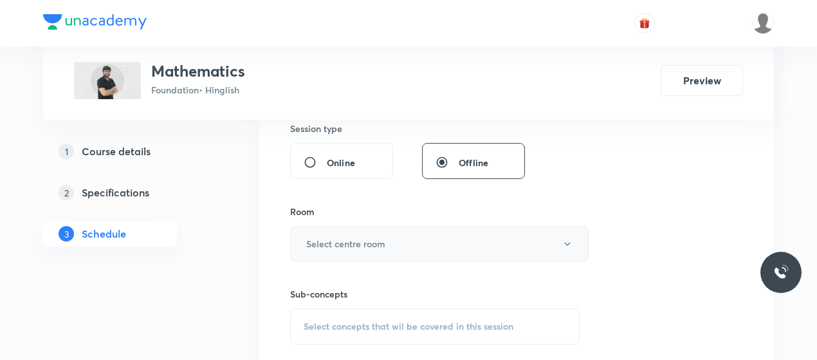
type input "45"
click at [402, 238] on button "Select centre room" at bounding box center [439, 243] width 299 height 35
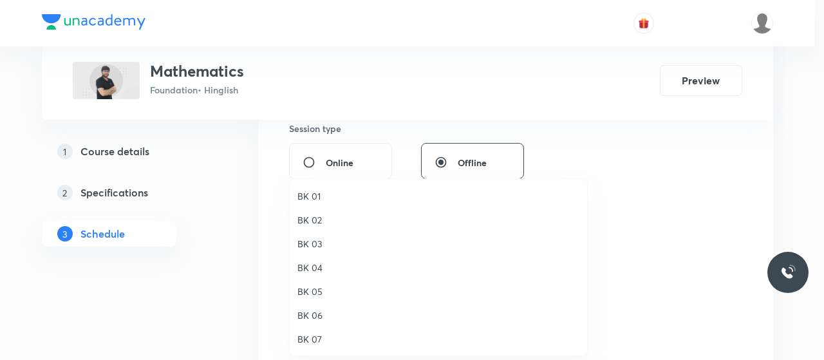
click at [314, 197] on span "BK 01" at bounding box center [438, 196] width 282 height 14
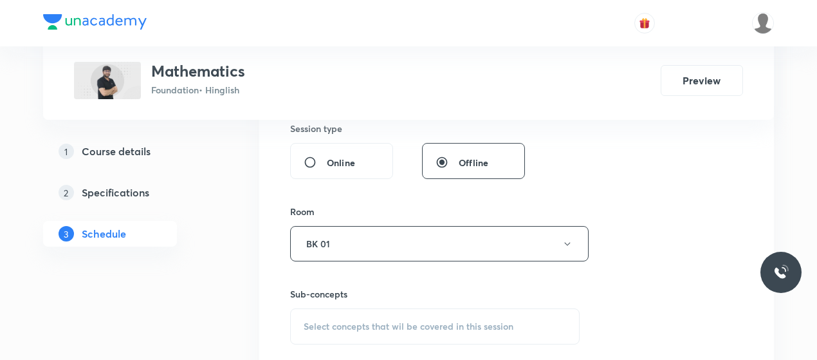
click at [721, 192] on div "Session 61 Live class Session title 14/99 Trigonometry 5 ​ Schedule for [DATE] …" at bounding box center [516, 93] width 453 height 604
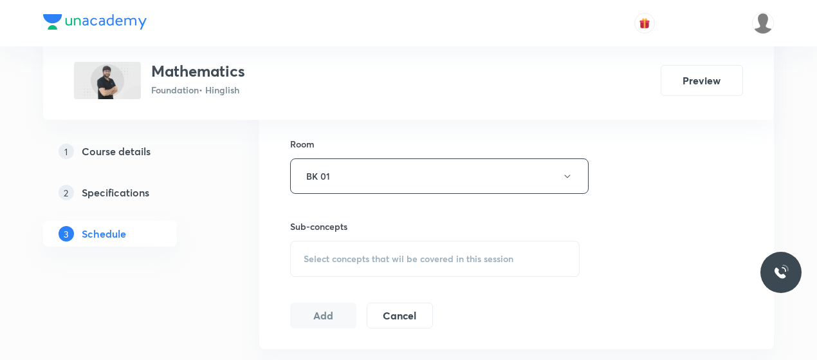
click at [354, 254] on span "Select concepts that wil be covered in this session" at bounding box center [409, 259] width 210 height 10
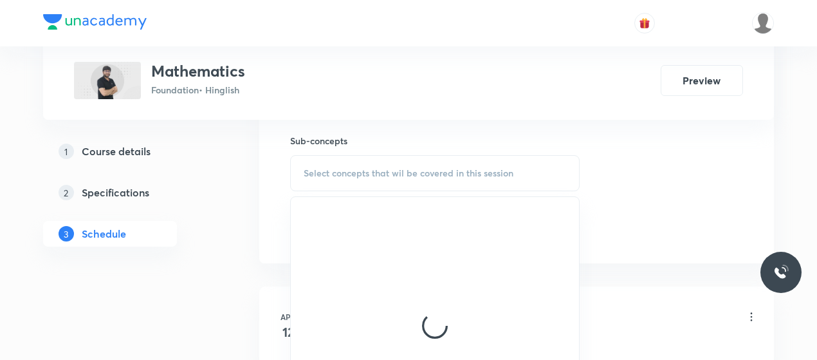
scroll to position [640, 0]
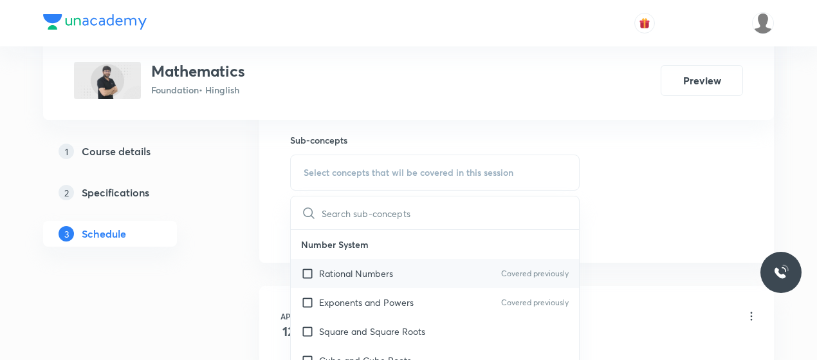
click at [370, 268] on p "Rational Numbers" at bounding box center [356, 273] width 74 height 14
checkbox input "true"
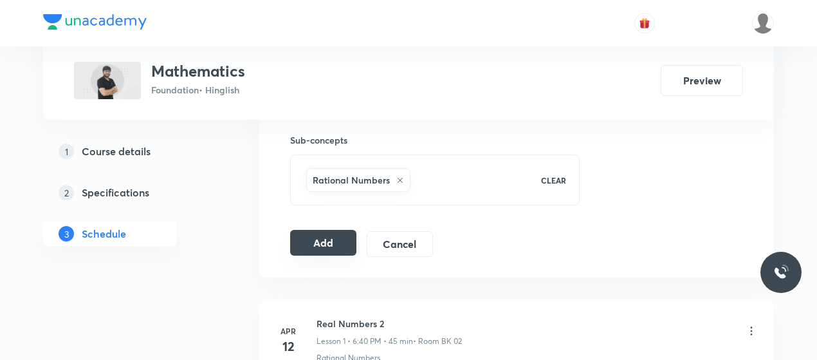
click at [326, 239] on button "Add" at bounding box center [323, 243] width 66 height 26
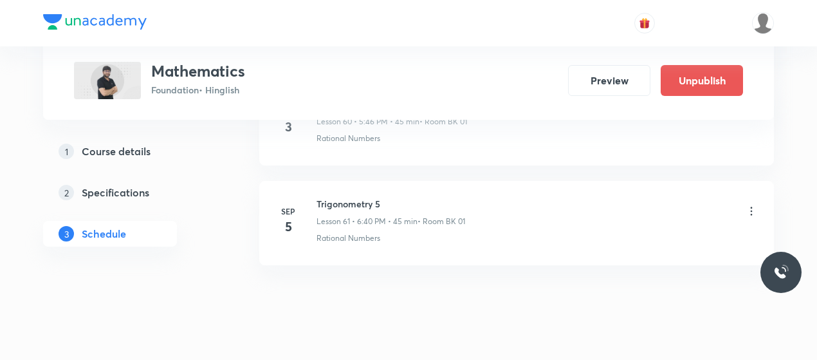
scroll to position [6122, 0]
